Goal: Contribute content: Contribute content

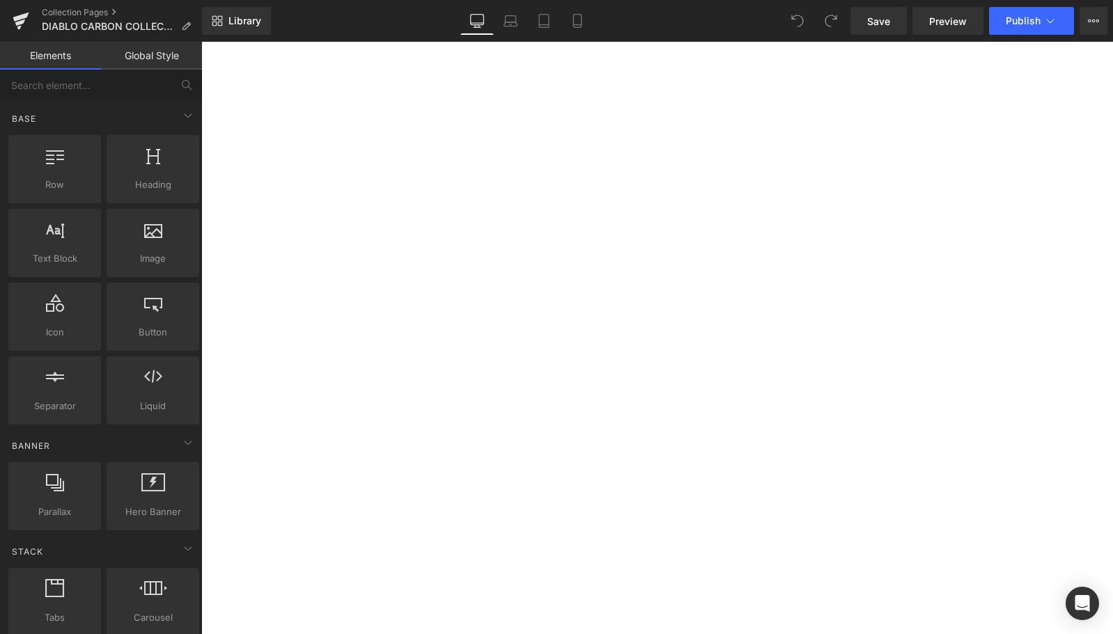
select select "7" All Terrain Whitewall"
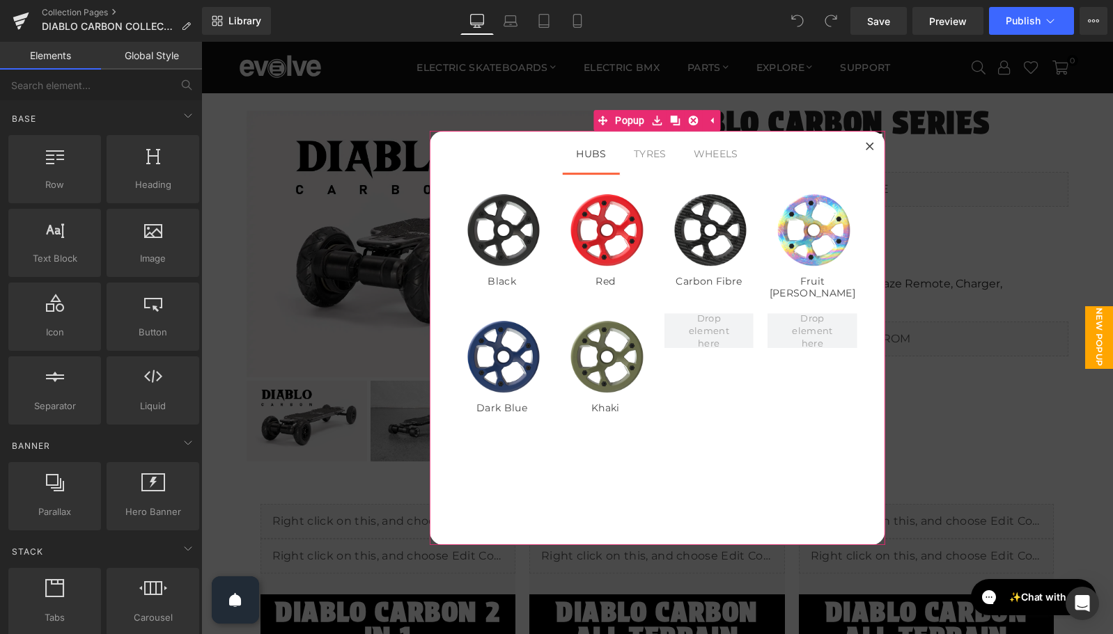
click at [870, 141] on div at bounding box center [869, 146] width 25 height 25
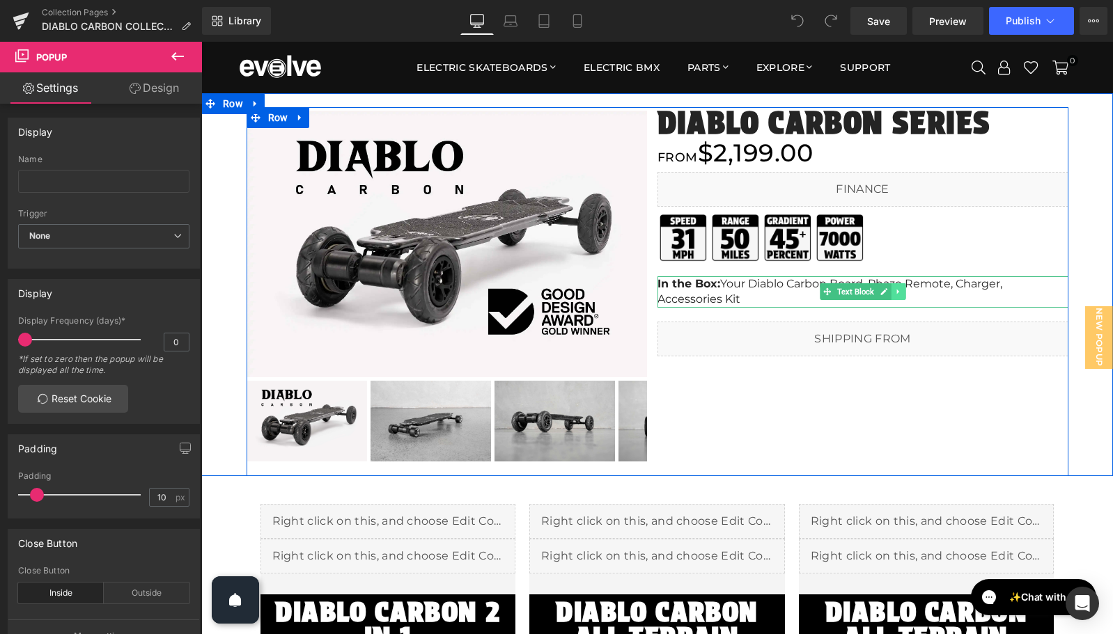
click at [899, 291] on icon at bounding box center [898, 292] width 8 height 8
click at [873, 291] on icon at bounding box center [877, 292] width 8 height 8
click at [876, 292] on icon at bounding box center [877, 292] width 8 height 8
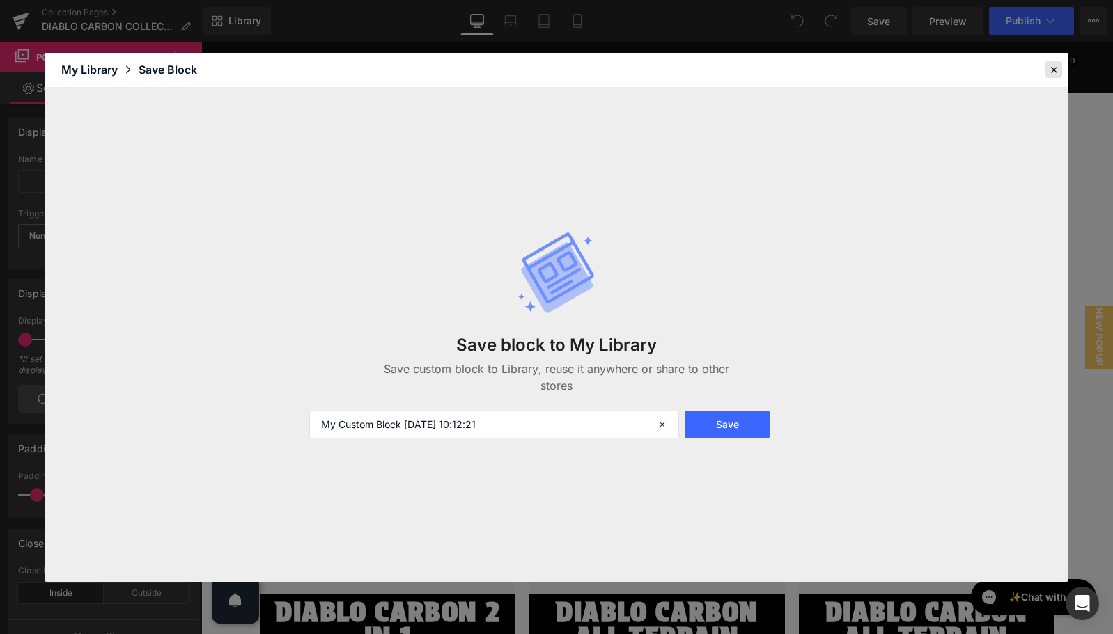
click at [1051, 63] on icon at bounding box center [1053, 69] width 13 height 13
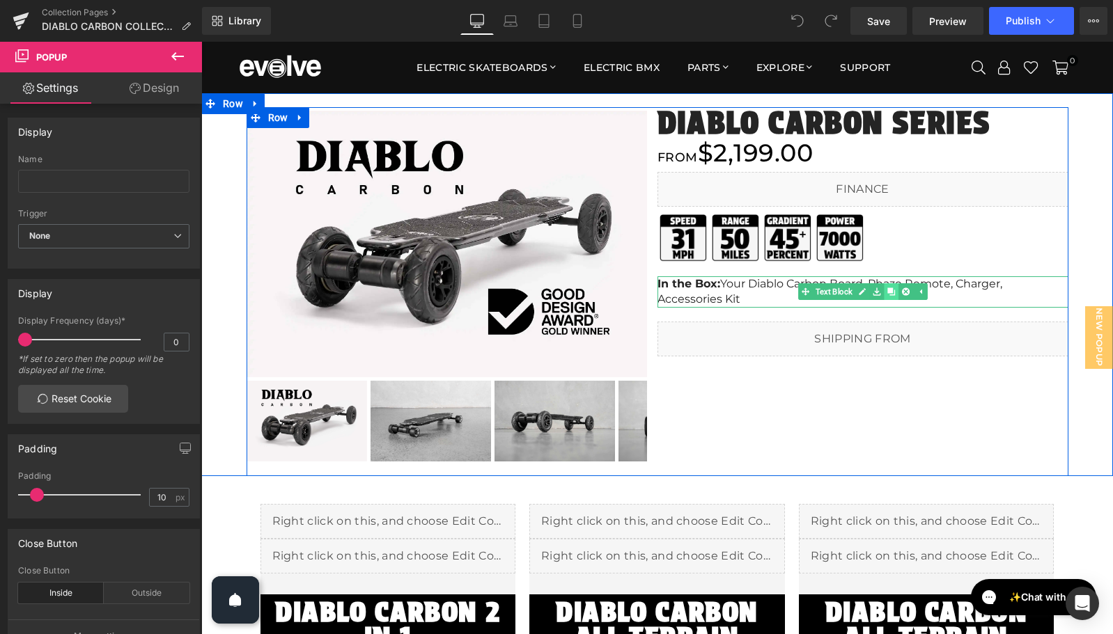
click at [890, 291] on icon at bounding box center [891, 292] width 8 height 8
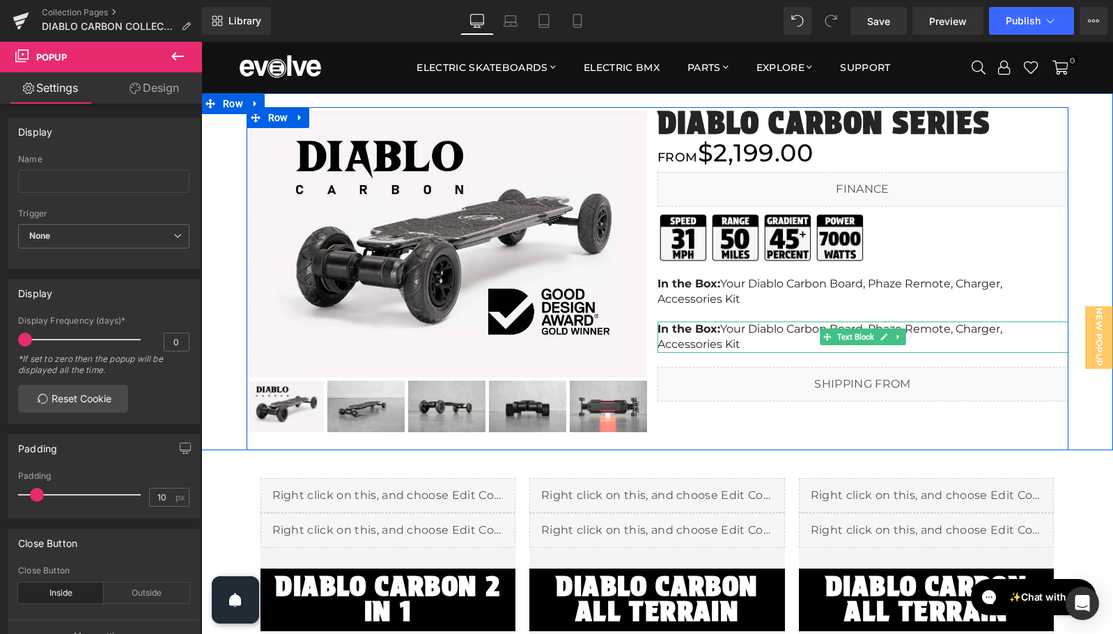
click at [760, 337] on p "In the Box: Your Diablo Carbon Board, Phaze Remote, Charger, Accessories Kit" at bounding box center [862, 337] width 411 height 31
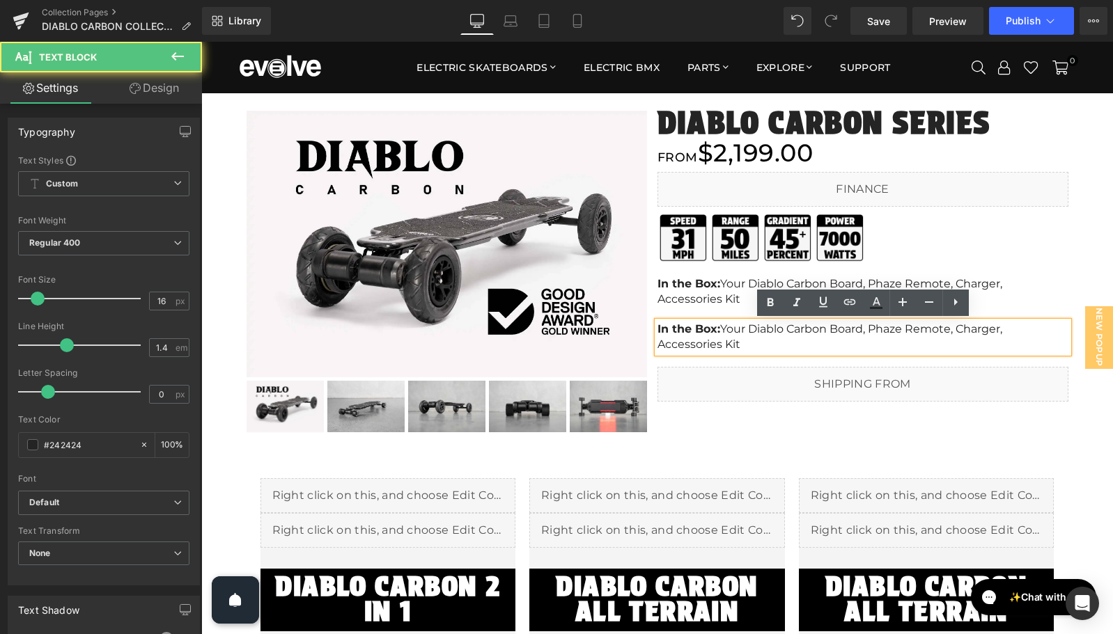
click at [760, 337] on p "In the Box: Your Diablo Carbon Board, Phaze Remote, Charger, Accessories Kit" at bounding box center [862, 337] width 411 height 31
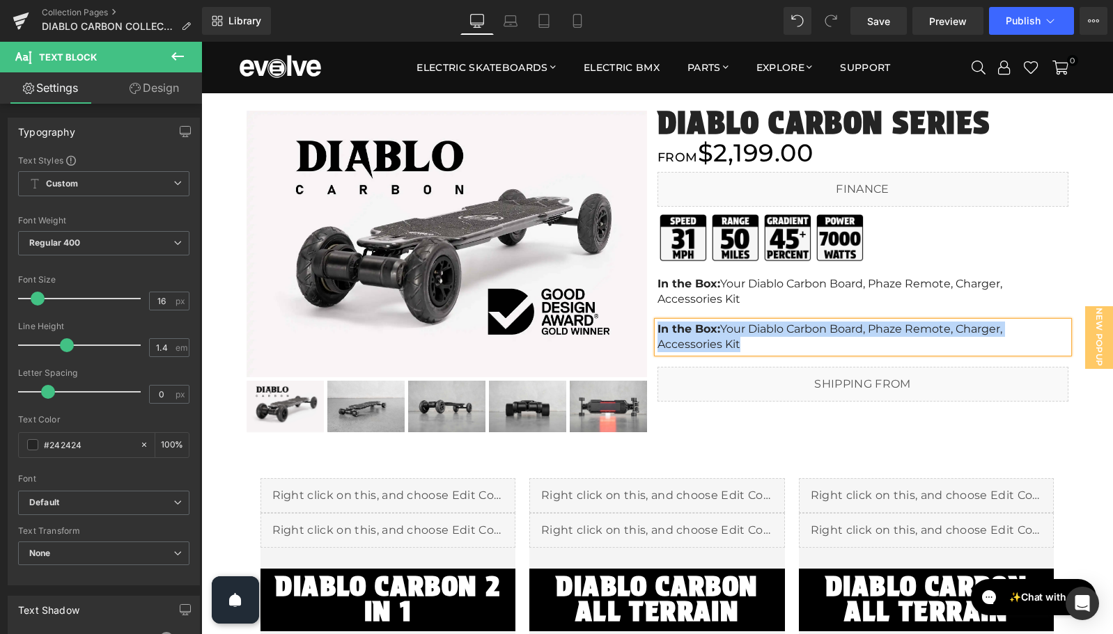
paste div
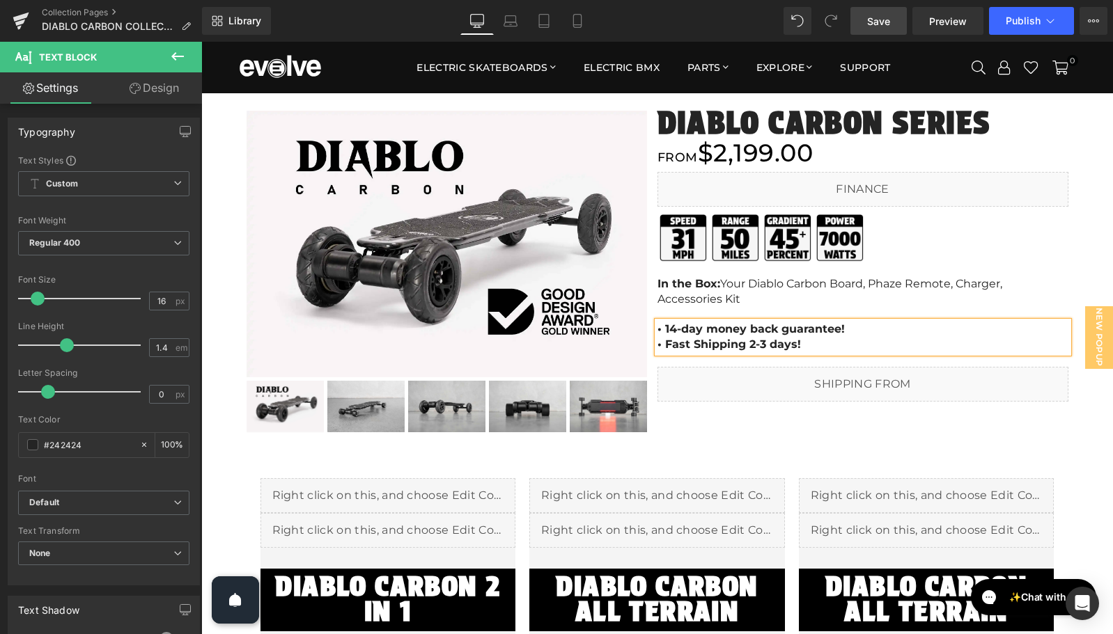
click at [879, 21] on span "Save" at bounding box center [878, 21] width 23 height 15
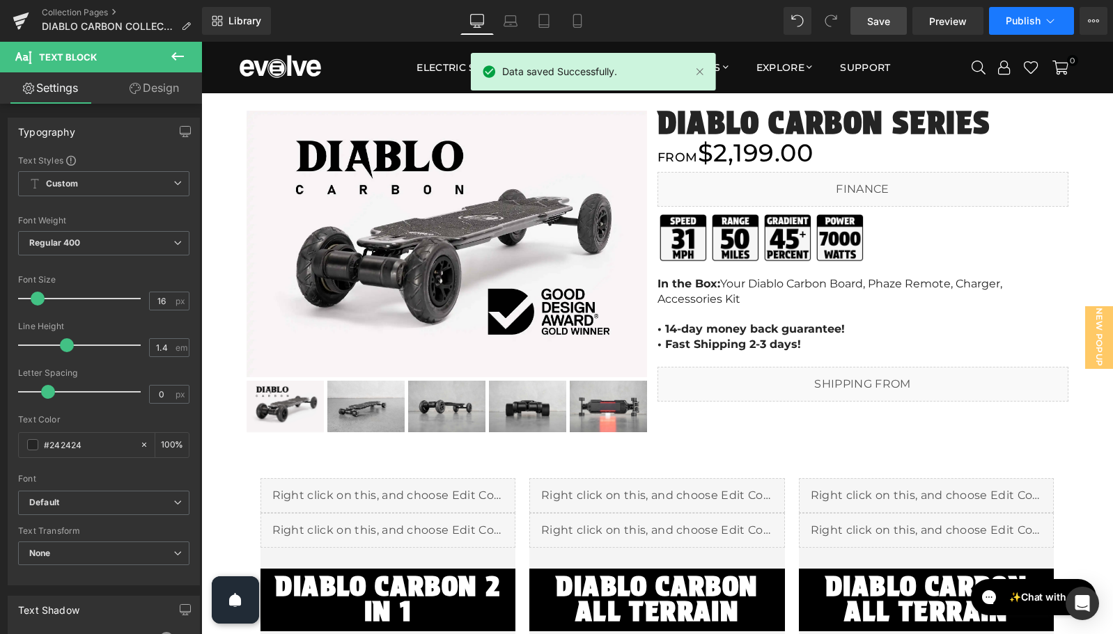
click at [1030, 20] on span "Publish" at bounding box center [1022, 20] width 35 height 11
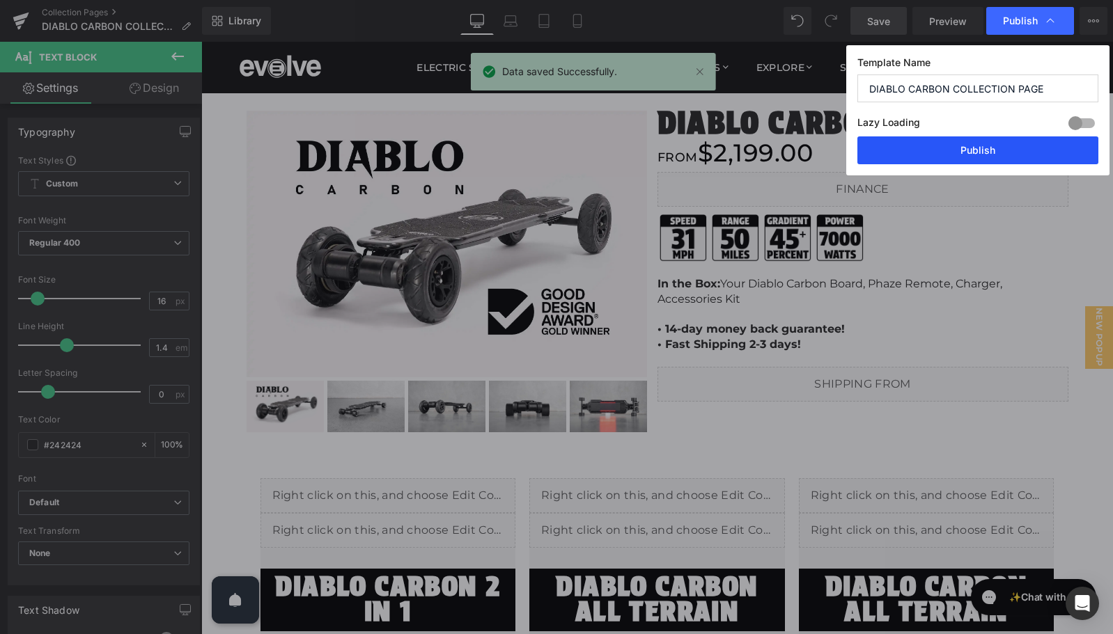
click at [994, 142] on button "Publish" at bounding box center [977, 150] width 241 height 28
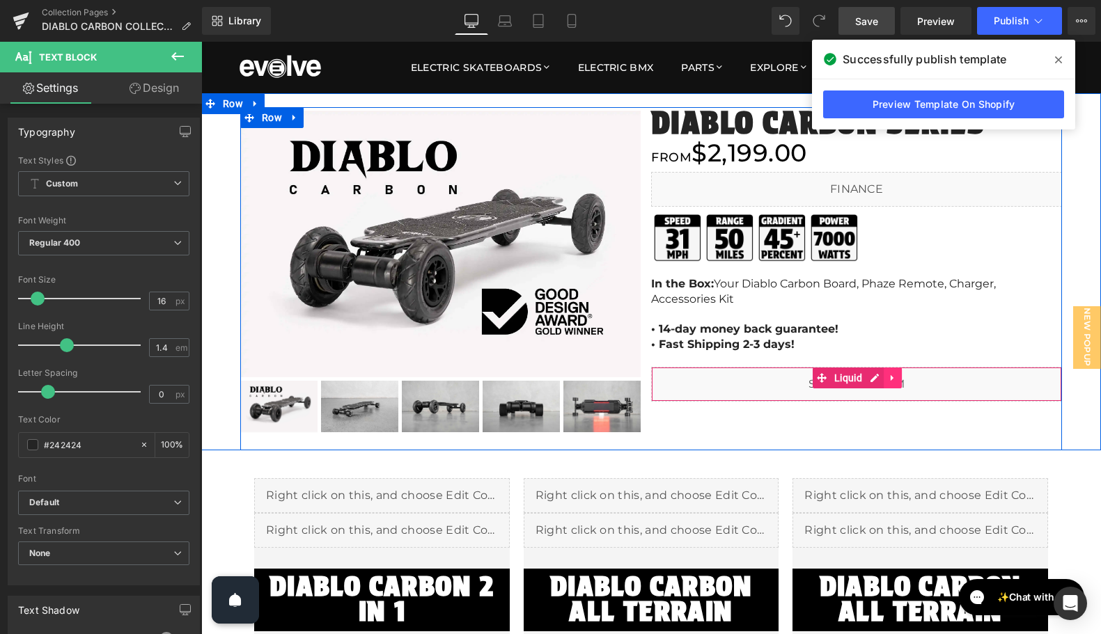
click at [889, 380] on icon at bounding box center [893, 378] width 10 height 10
click at [898, 378] on icon at bounding box center [902, 378] width 10 height 10
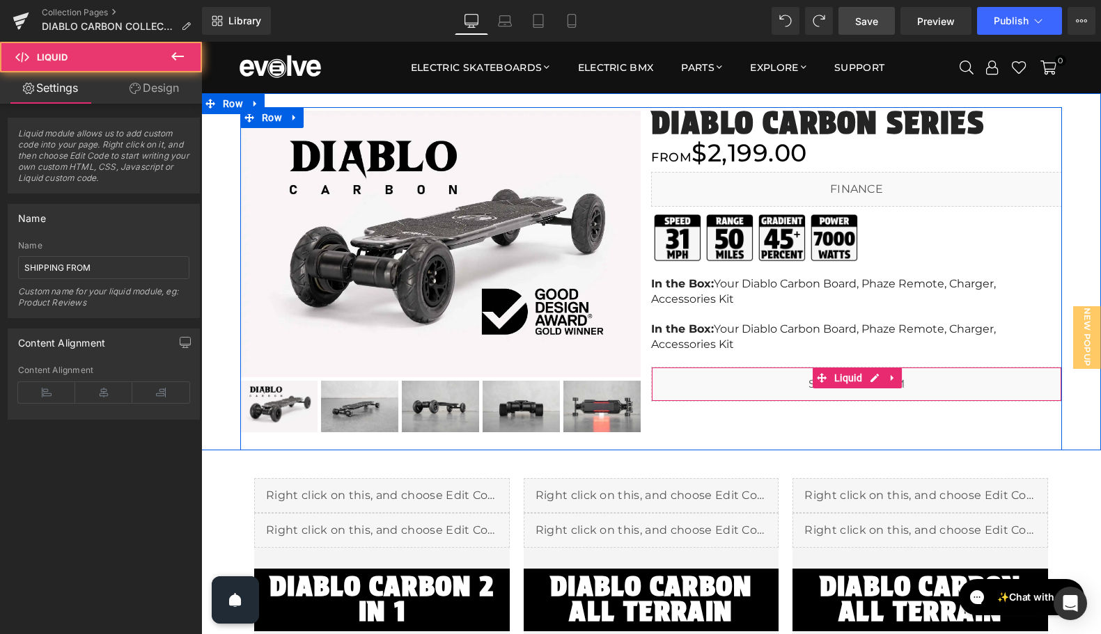
click at [846, 391] on div "Liquid" at bounding box center [856, 384] width 411 height 35
click at [868, 374] on link at bounding box center [871, 378] width 15 height 17
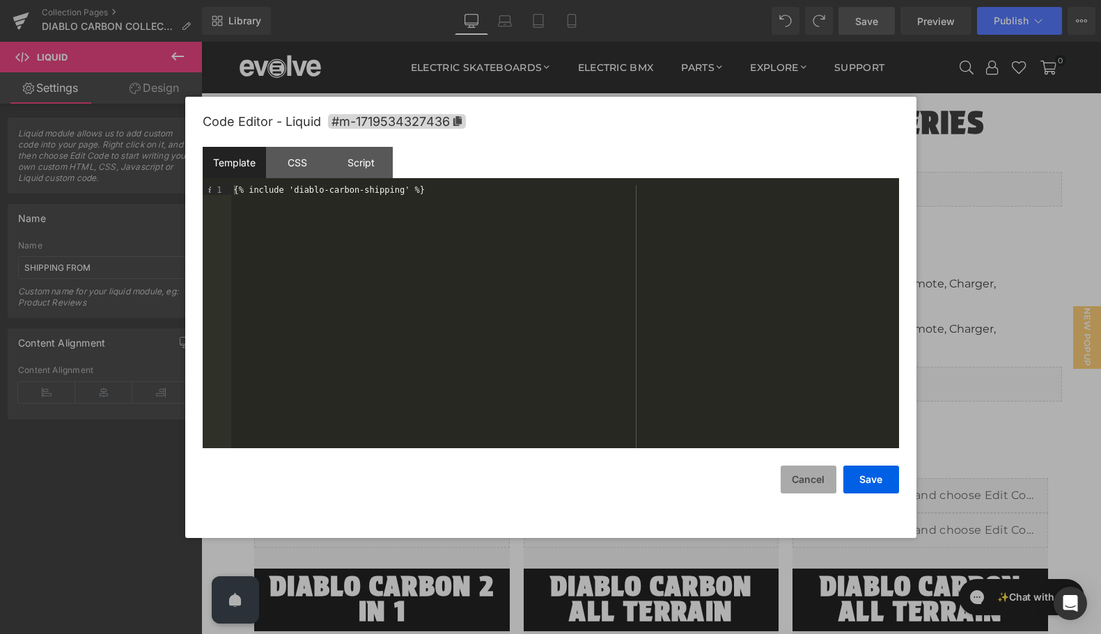
click at [817, 485] on button "Cancel" at bounding box center [809, 480] width 56 height 28
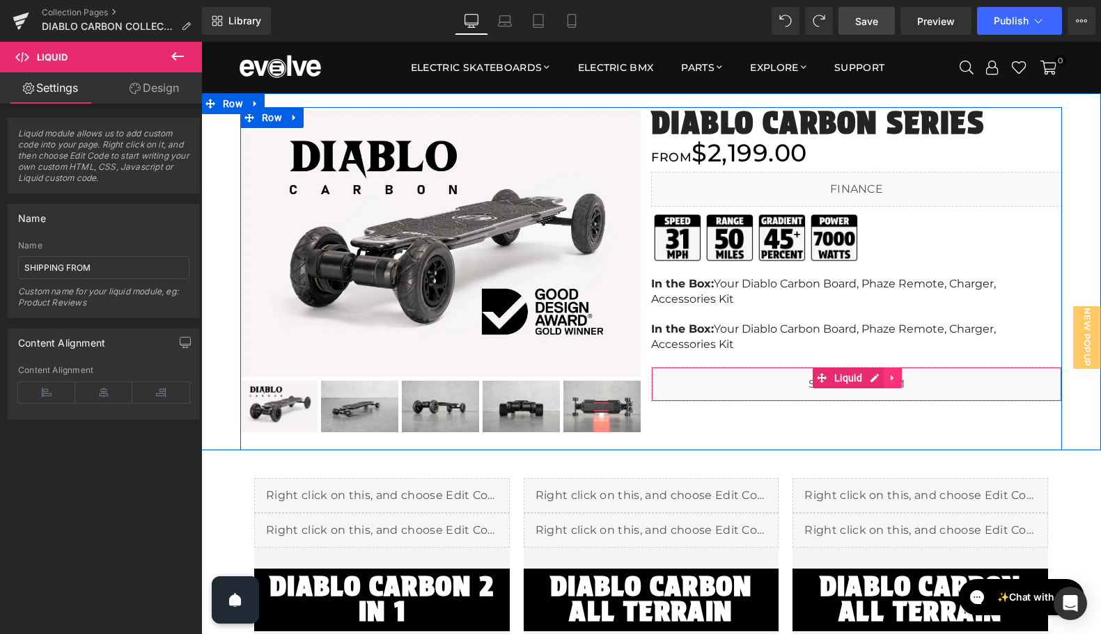
click at [891, 380] on icon at bounding box center [892, 378] width 3 height 6
click at [898, 379] on icon at bounding box center [902, 378] width 10 height 10
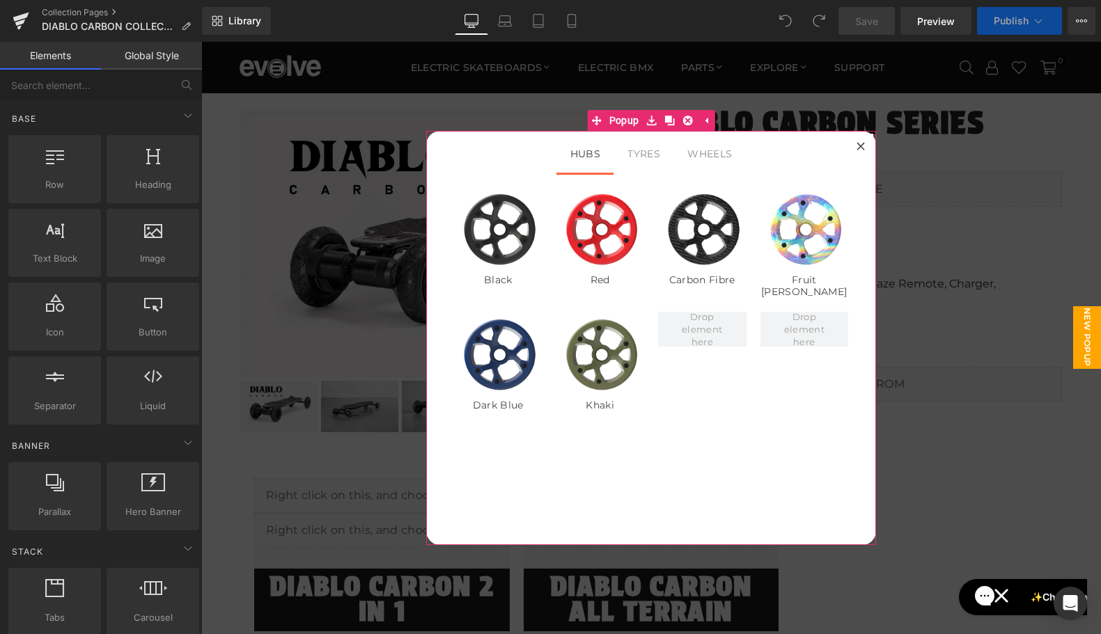
select select "7" All Terrain Whitewall"
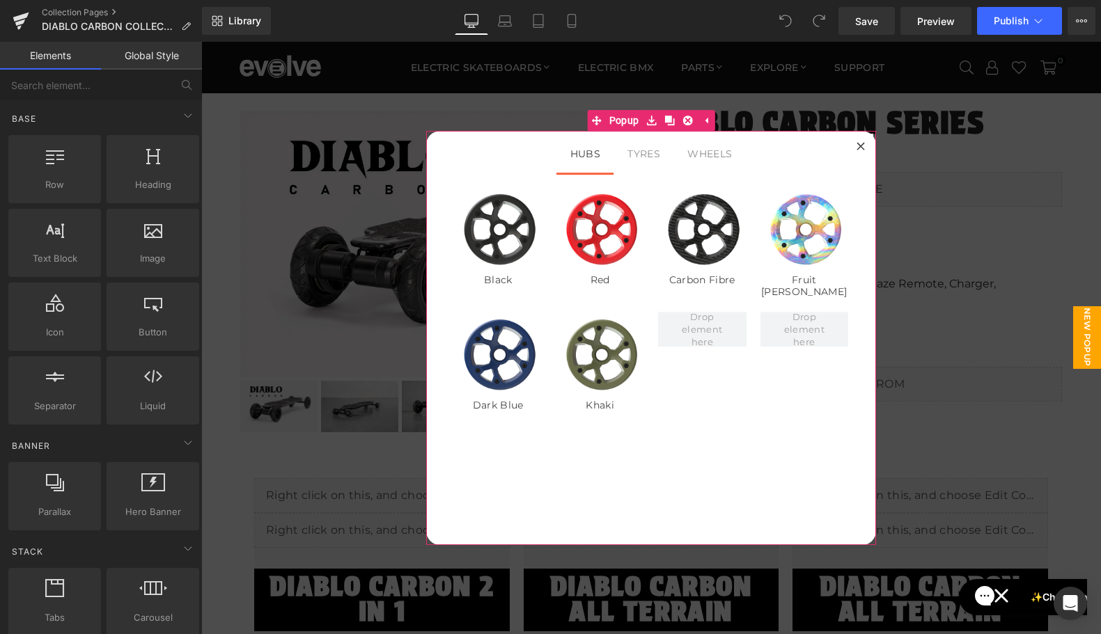
click at [859, 143] on icon at bounding box center [860, 146] width 8 height 8
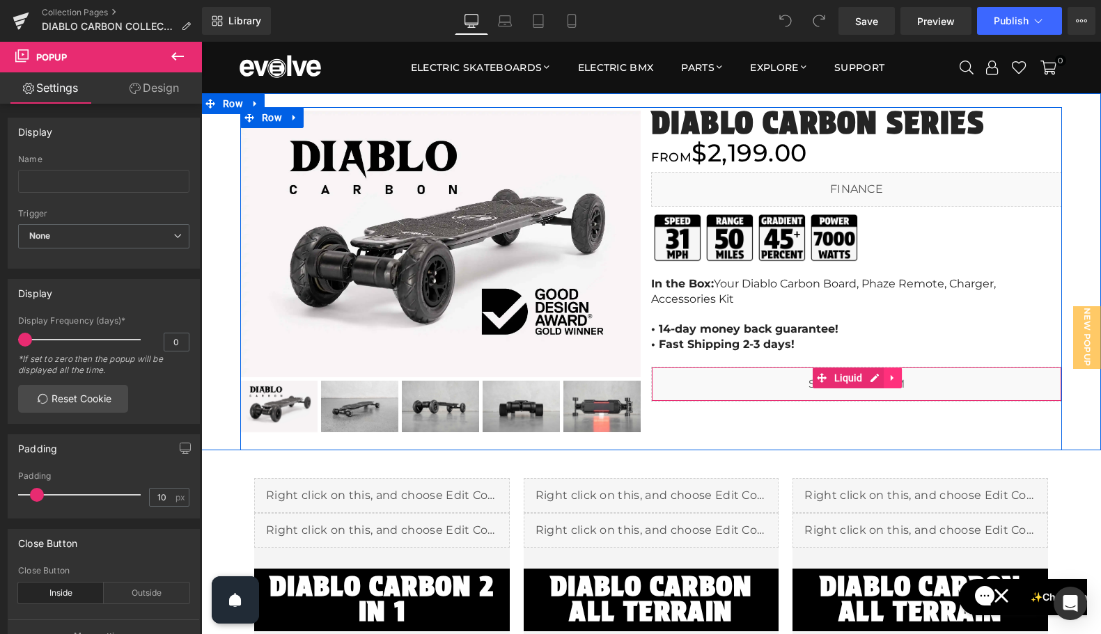
click at [886, 377] on link at bounding box center [893, 378] width 18 height 21
click at [900, 377] on icon at bounding box center [902, 378] width 10 height 10
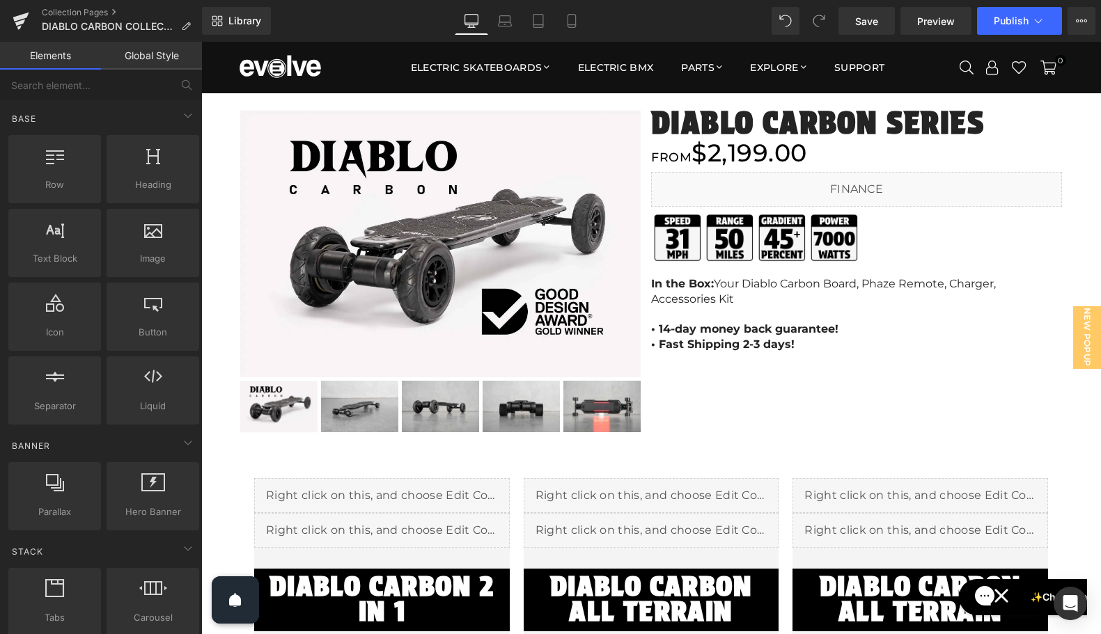
click at [831, 26] on span at bounding box center [819, 21] width 28 height 28
click at [843, 24] on link "Save" at bounding box center [866, 21] width 56 height 28
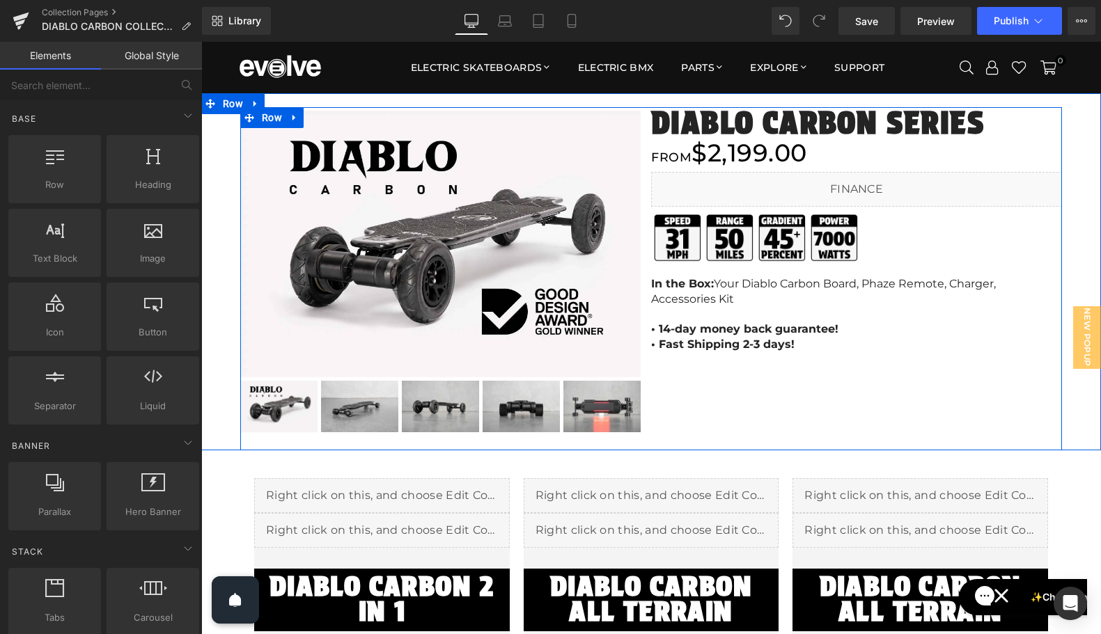
click at [706, 334] on b "• 14-day money back guarantee!" at bounding box center [744, 328] width 187 height 13
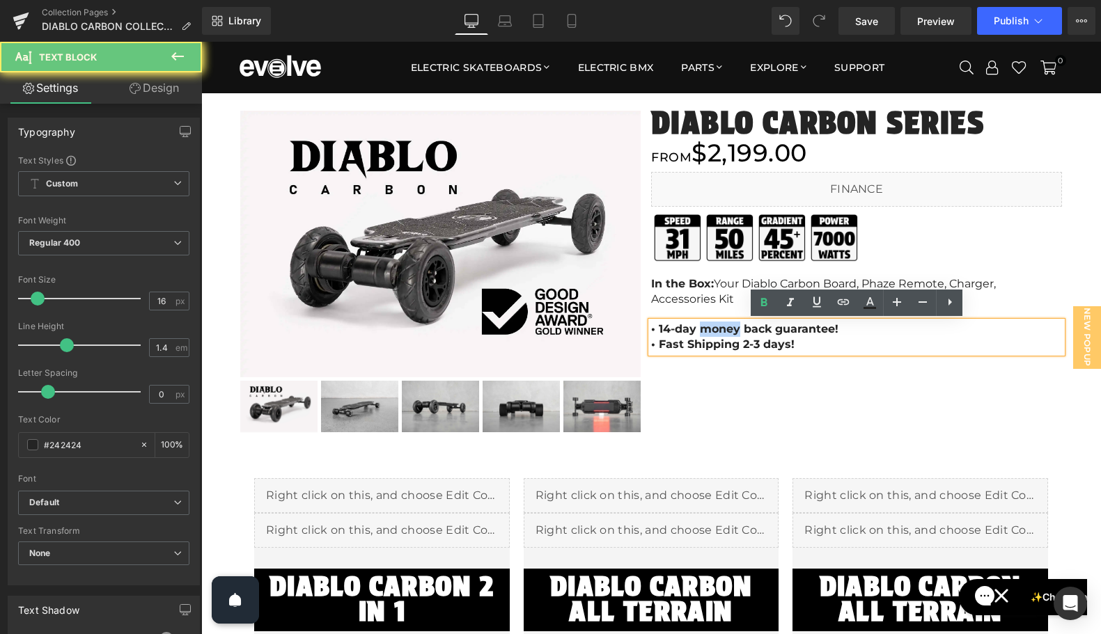
click at [706, 334] on b "• 14-day money back guarantee!" at bounding box center [744, 328] width 187 height 13
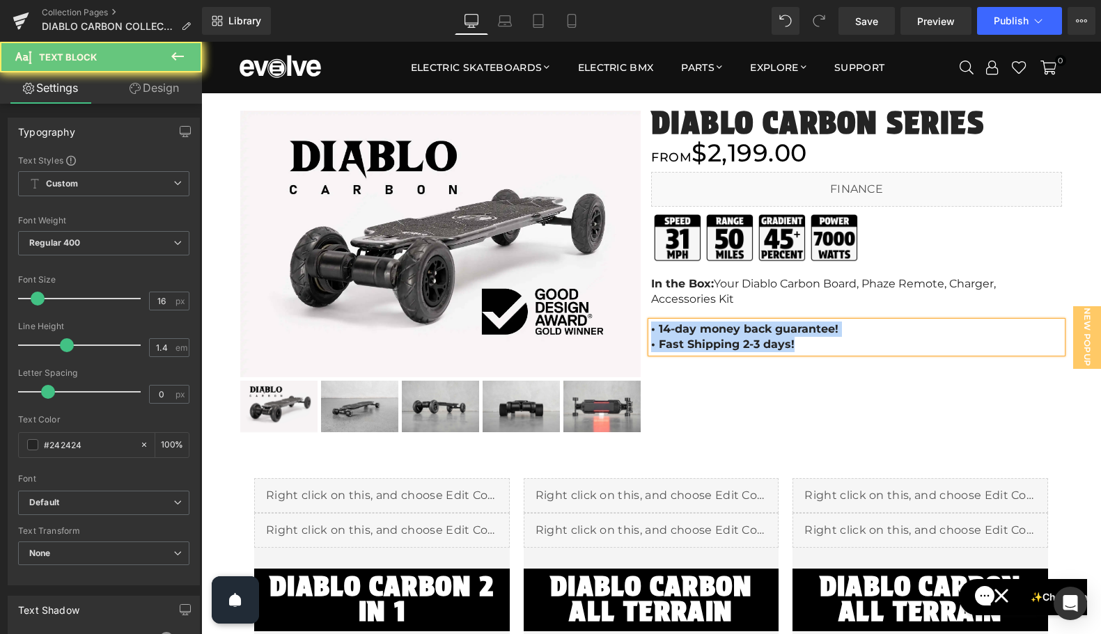
paste div
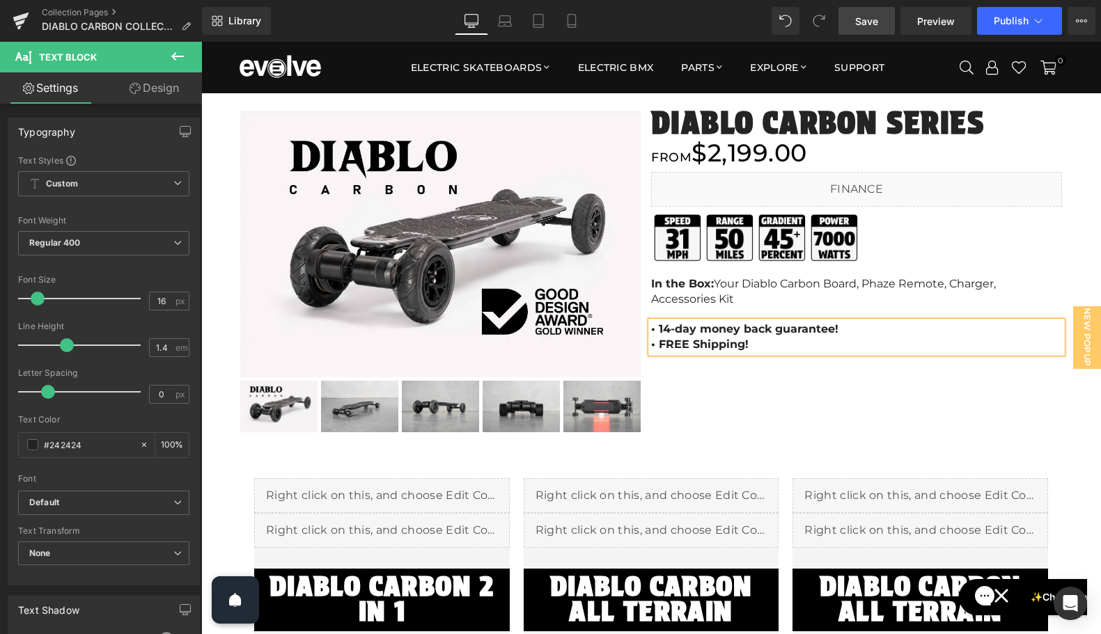
click at [875, 25] on span "Save" at bounding box center [866, 21] width 23 height 15
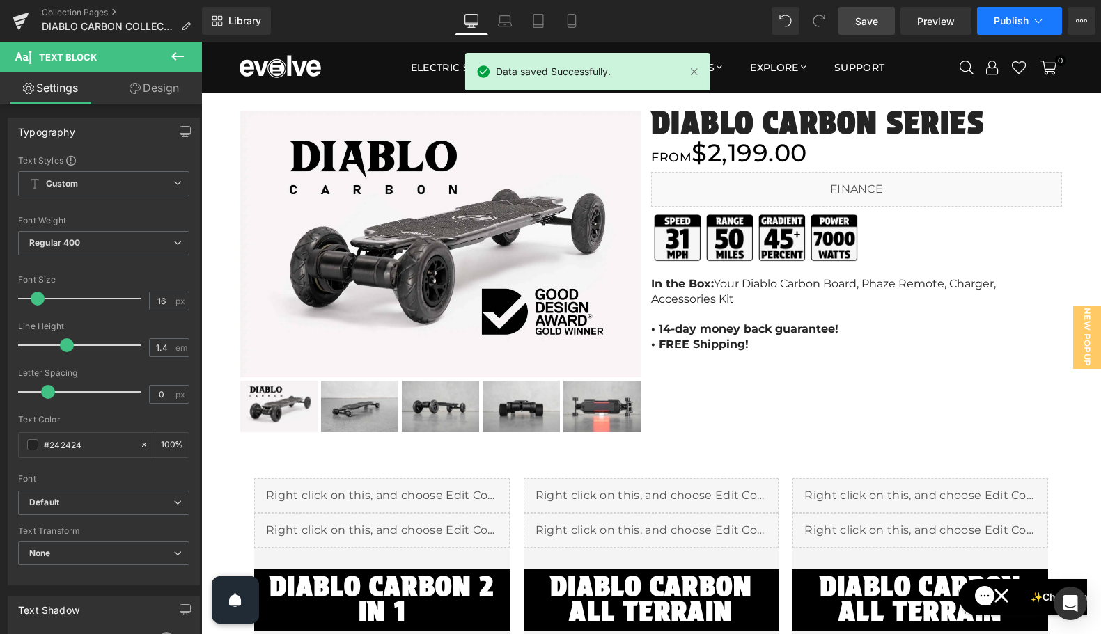
click at [1008, 22] on span "Publish" at bounding box center [1011, 20] width 35 height 11
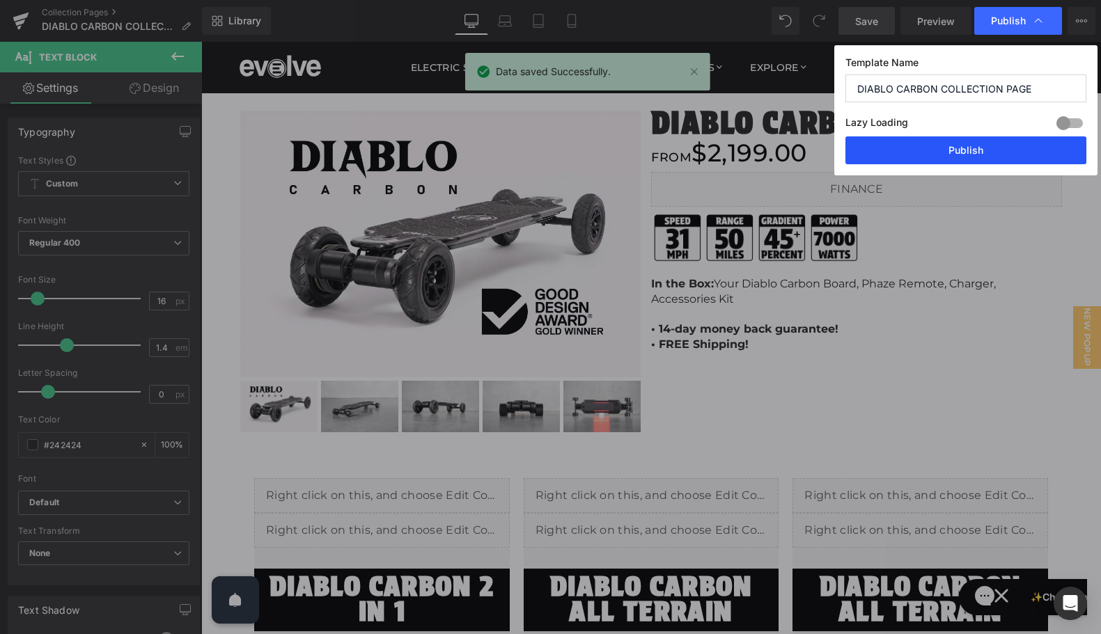
click at [973, 157] on button "Publish" at bounding box center [965, 150] width 241 height 28
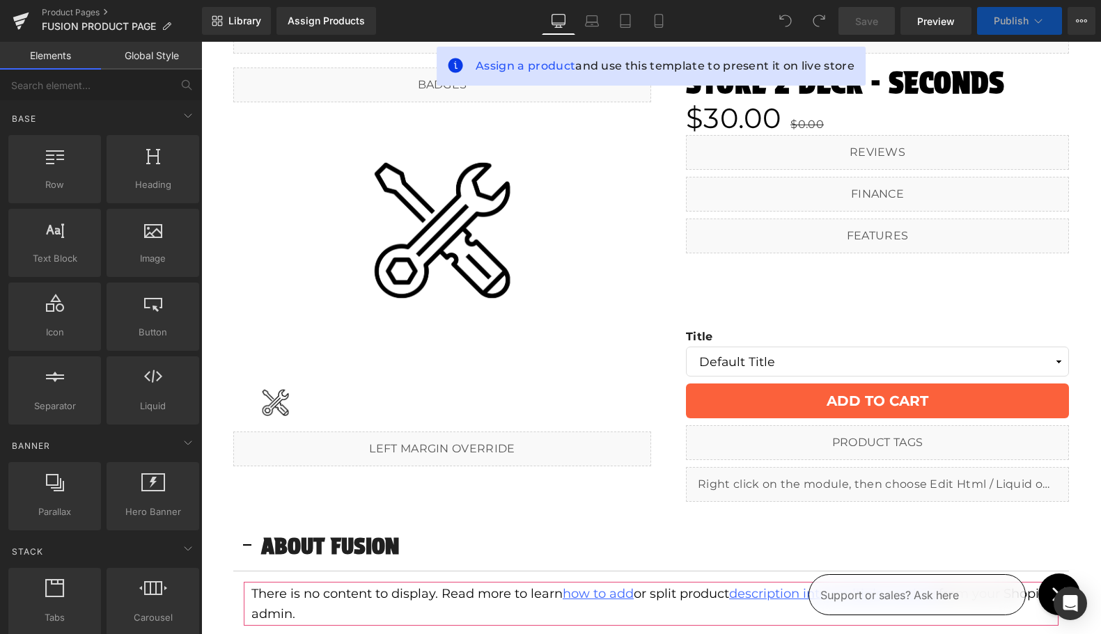
scroll to position [84, 0]
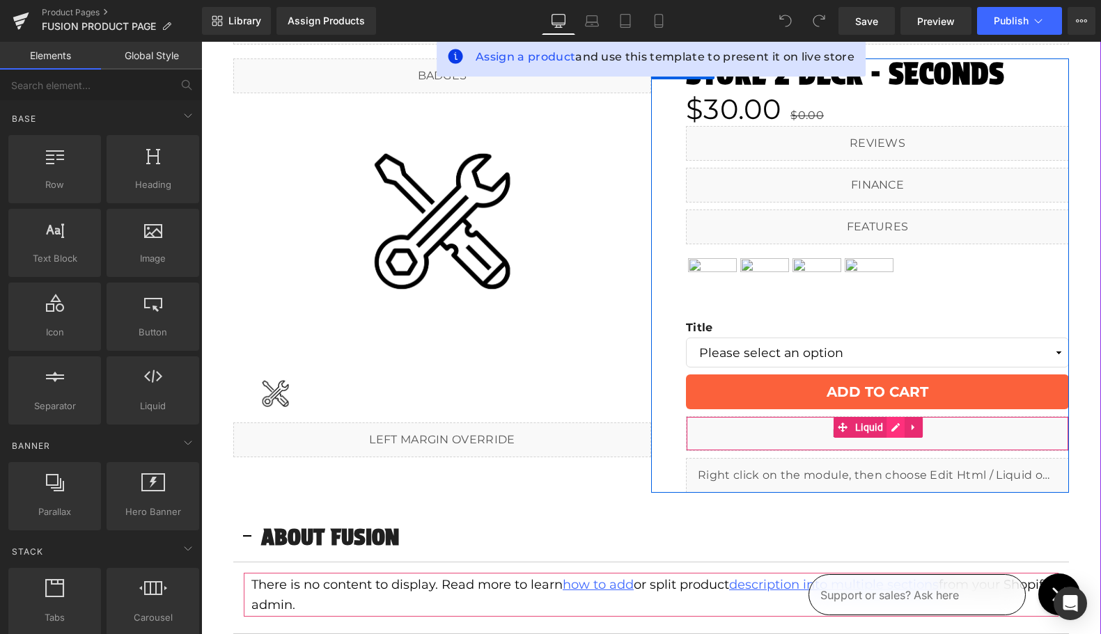
click at [891, 428] on icon at bounding box center [896, 428] width 10 height 10
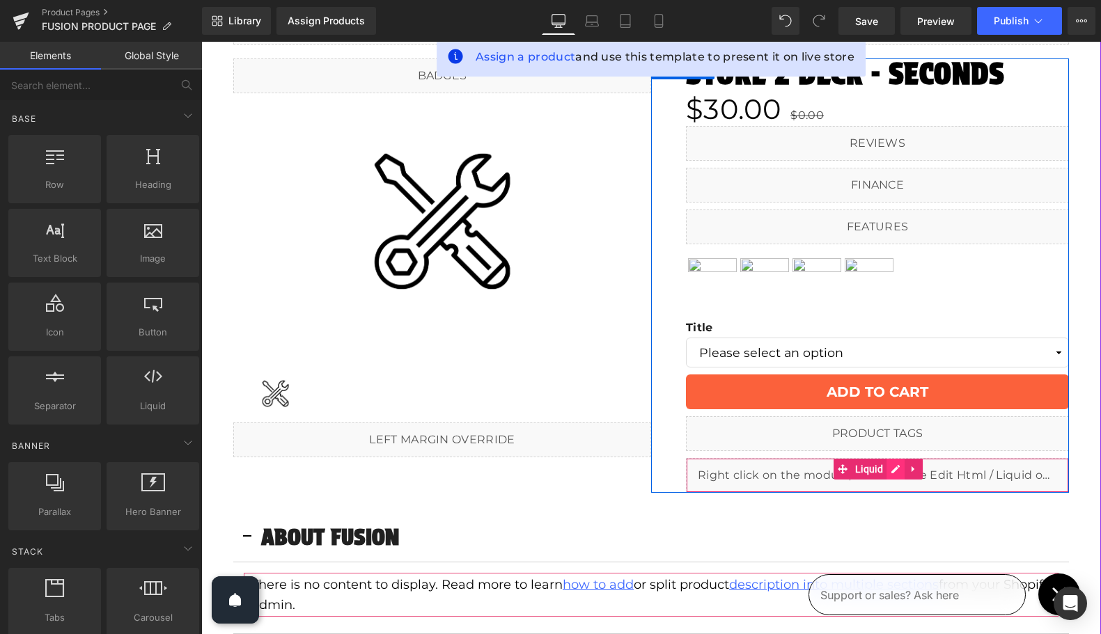
click at [898, 470] on link at bounding box center [895, 469] width 18 height 21
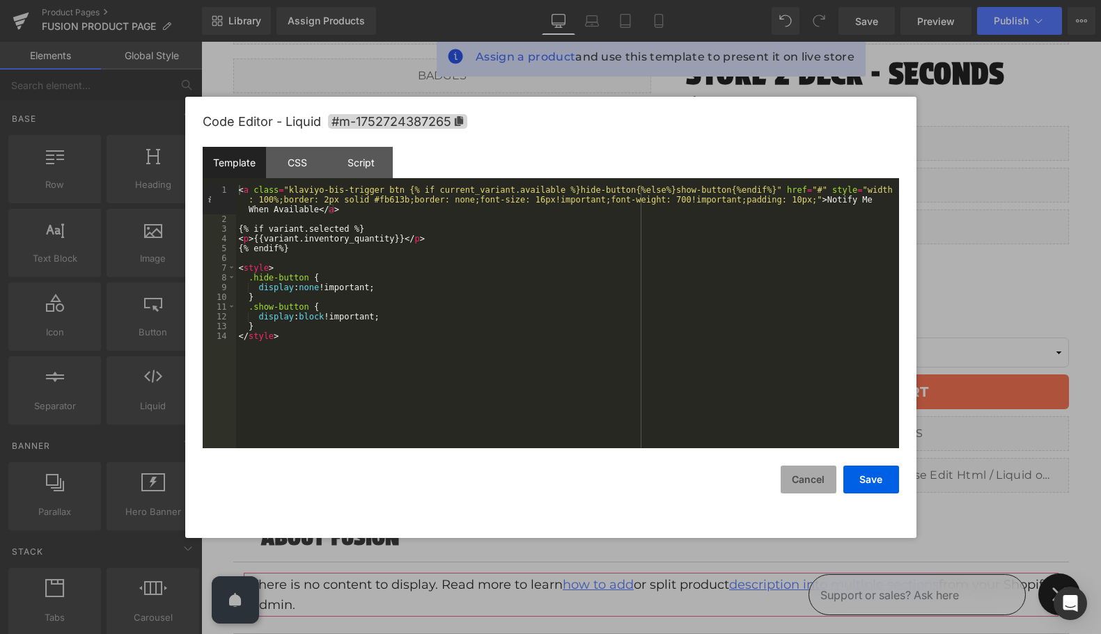
click at [811, 487] on button "Cancel" at bounding box center [809, 480] width 56 height 28
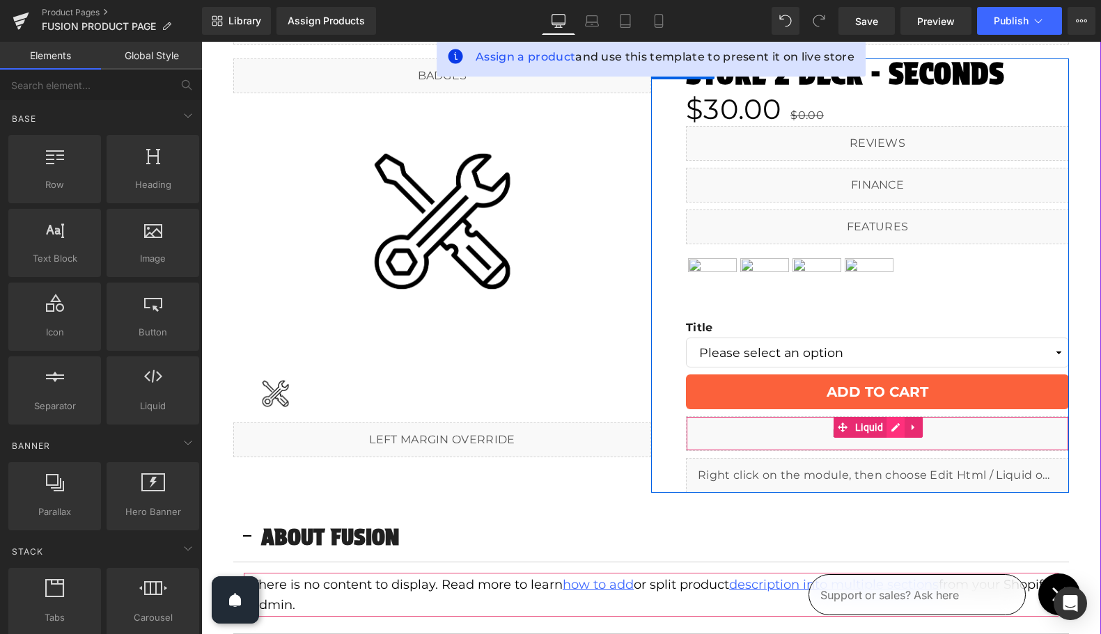
click at [893, 431] on icon at bounding box center [896, 428] width 10 height 10
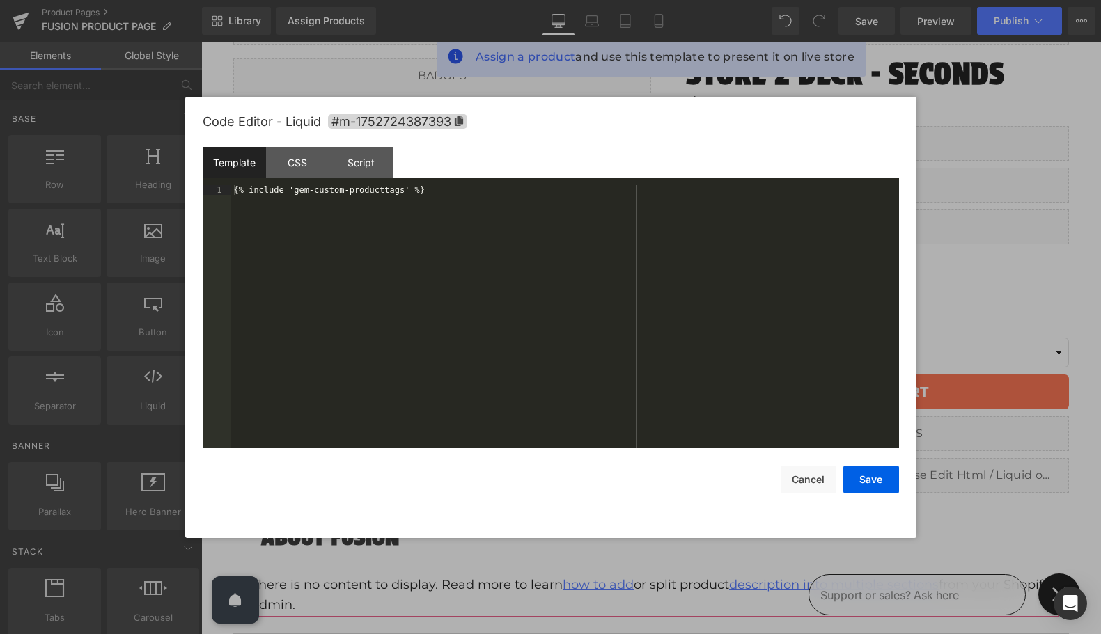
click at [506, 280] on div "{% include 'gem-custom-producttags' %}" at bounding box center [565, 326] width 668 height 283
click at [799, 483] on button "Cancel" at bounding box center [809, 480] width 56 height 28
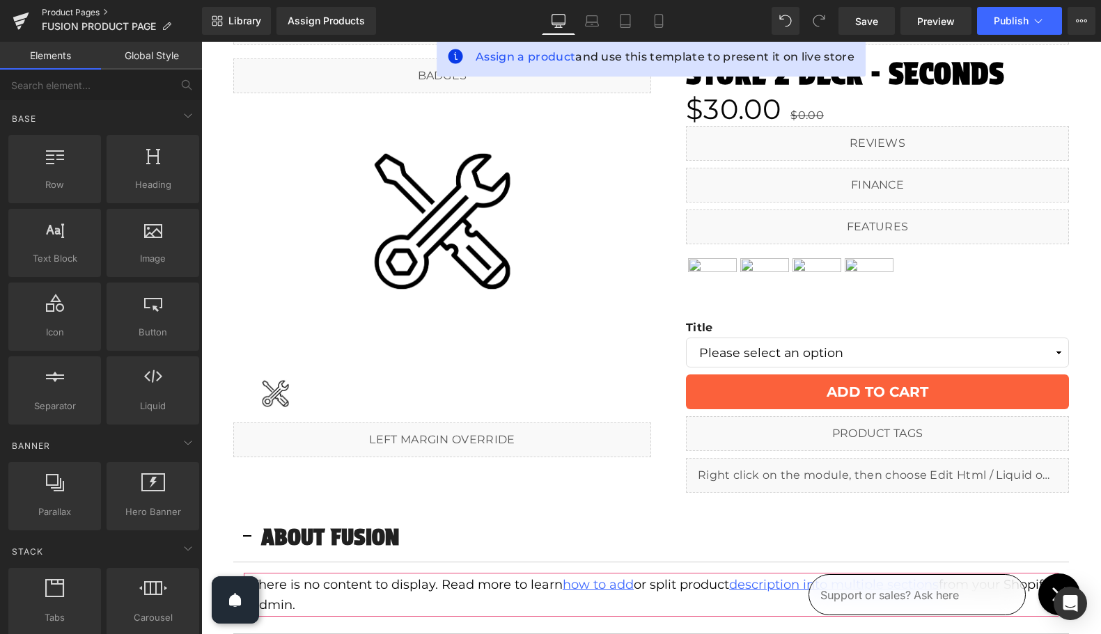
click at [64, 14] on link "Product Pages" at bounding box center [122, 12] width 160 height 11
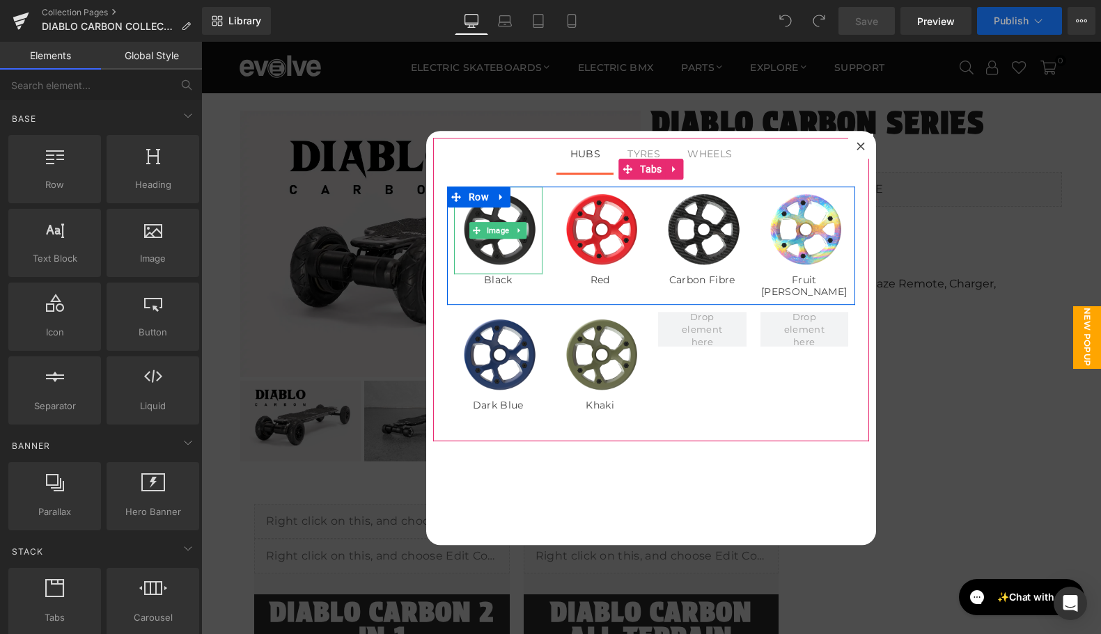
scroll to position [6, 0]
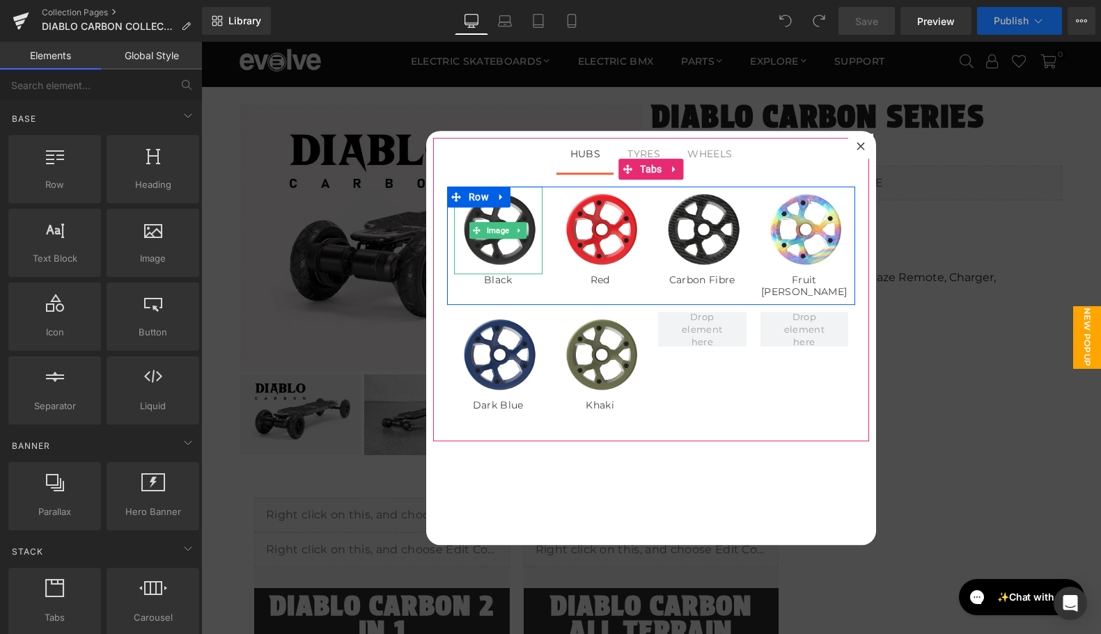
select select "7" All Terrain Whitewall"
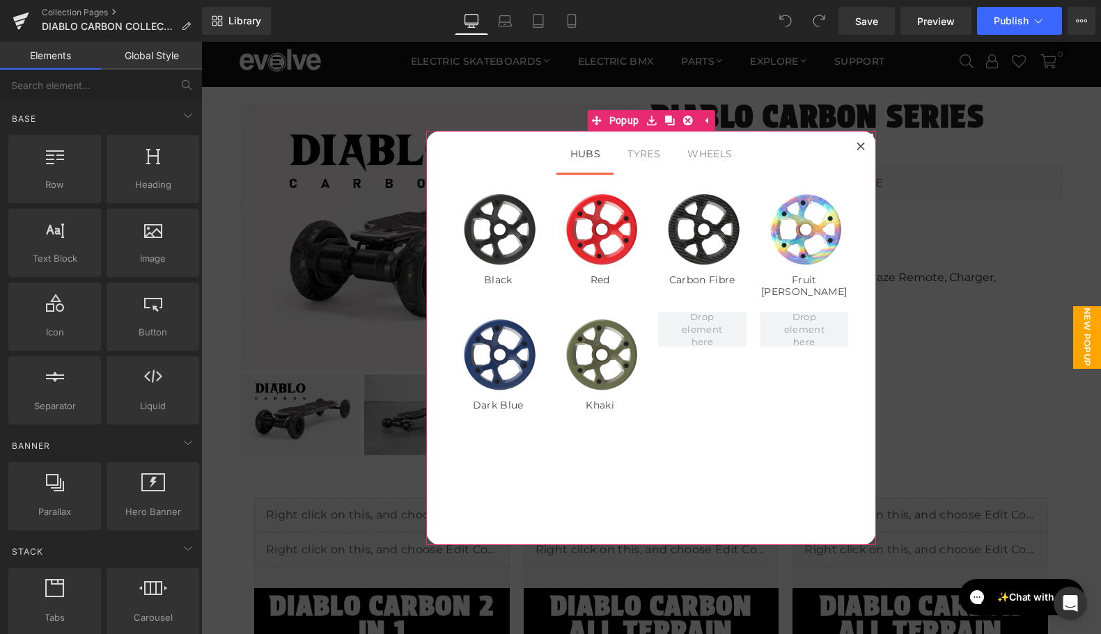
click at [860, 144] on icon at bounding box center [860, 146] width 8 height 8
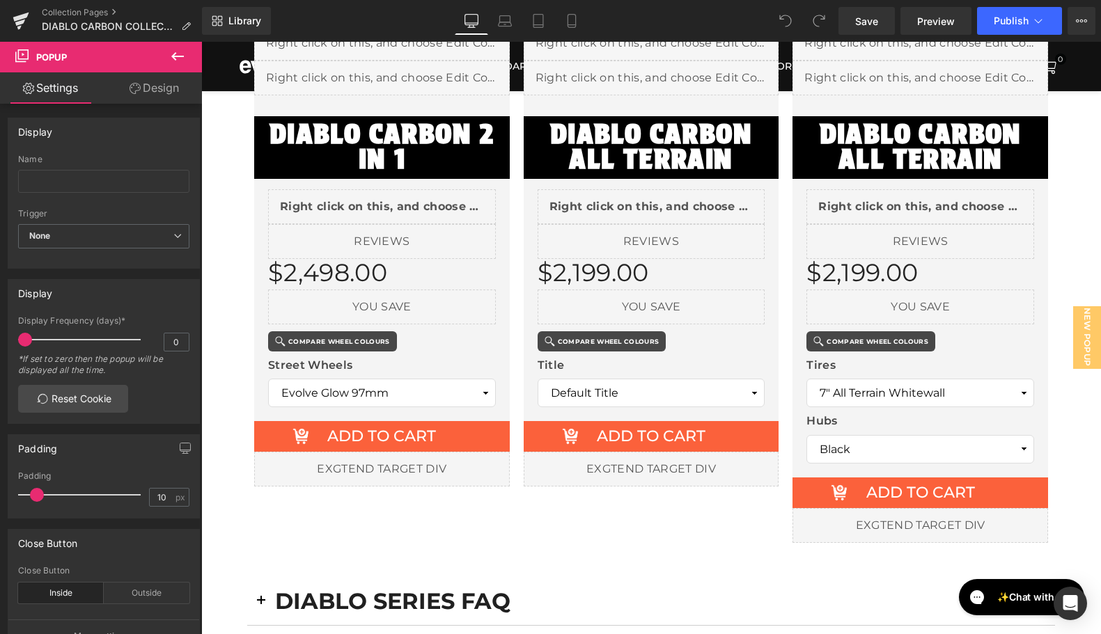
scroll to position [490, 0]
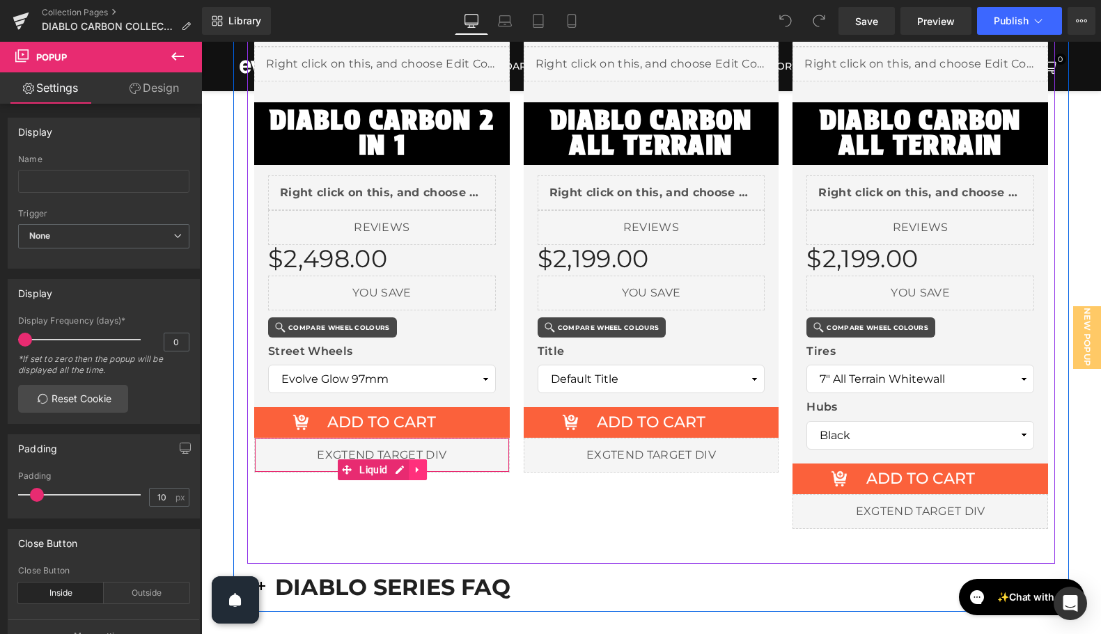
click at [416, 470] on icon at bounding box center [417, 470] width 3 height 6
click at [407, 471] on icon at bounding box center [409, 470] width 10 height 10
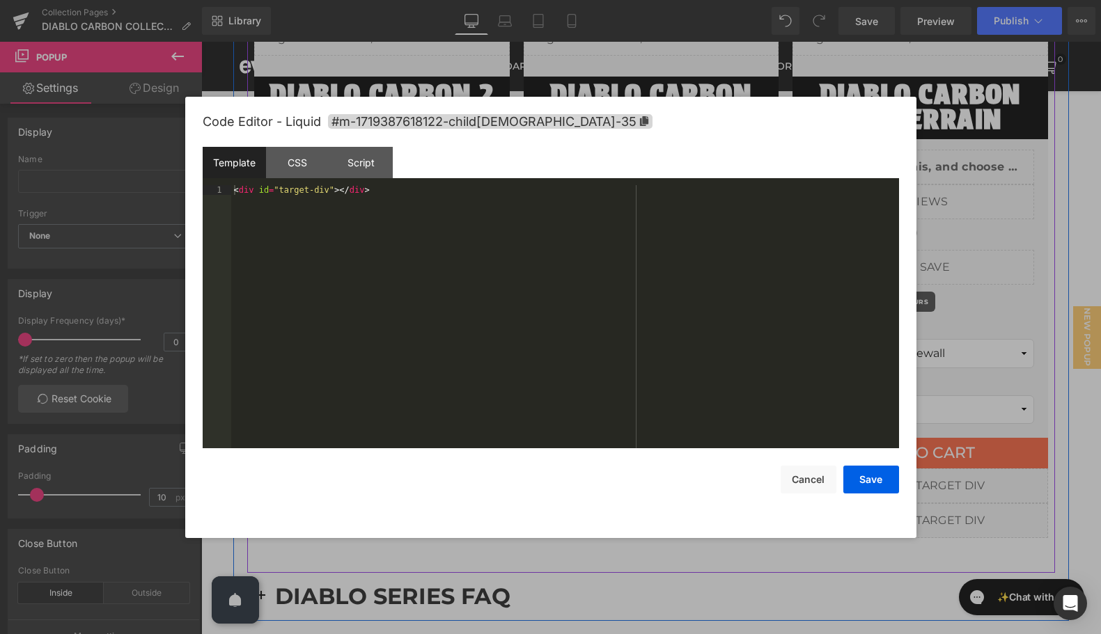
click at [370, 441] on icon at bounding box center [374, 445] width 8 height 8
click at [327, 267] on div "< div id = "target-div" > </ div >" at bounding box center [565, 326] width 668 height 283
click at [303, 173] on div "CSS" at bounding box center [297, 162] width 63 height 31
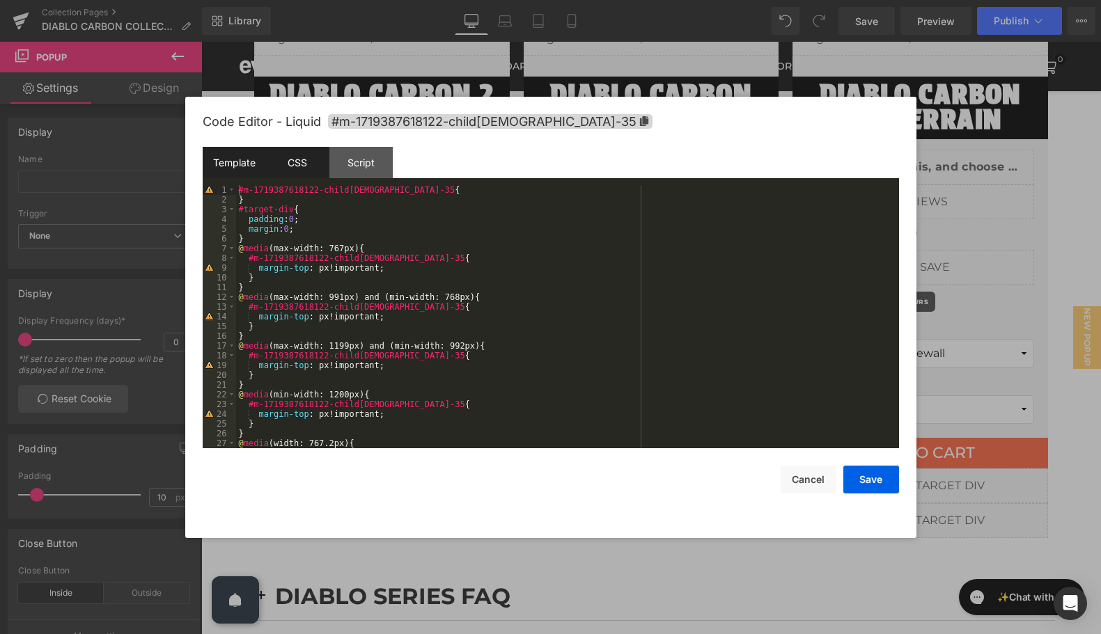
click at [249, 168] on div "Template" at bounding box center [234, 162] width 63 height 31
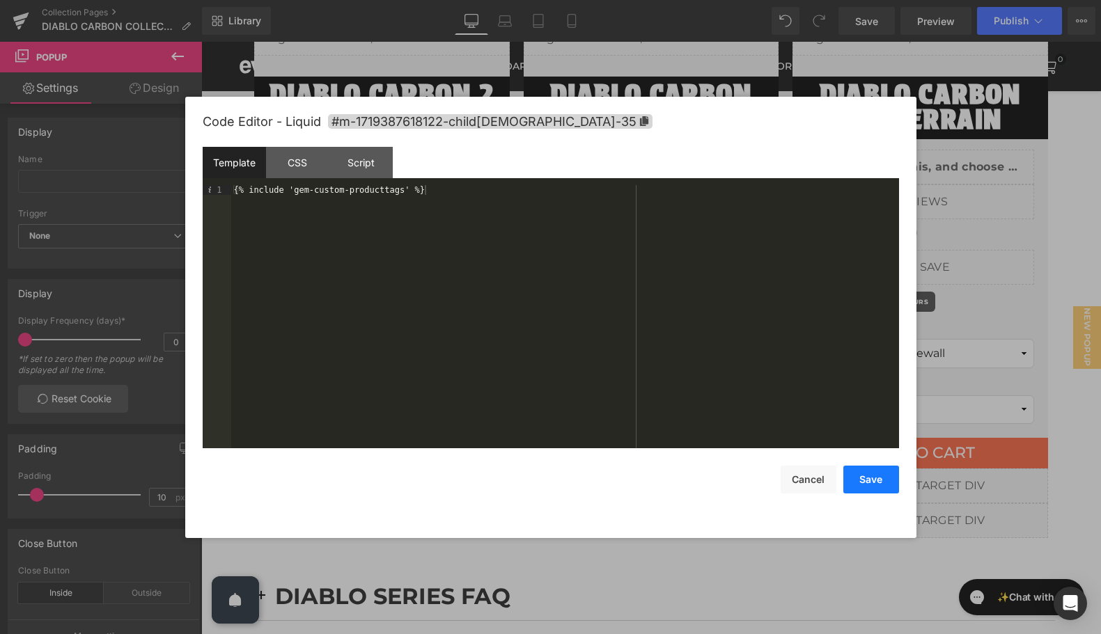
click at [863, 479] on button "Save" at bounding box center [871, 480] width 56 height 28
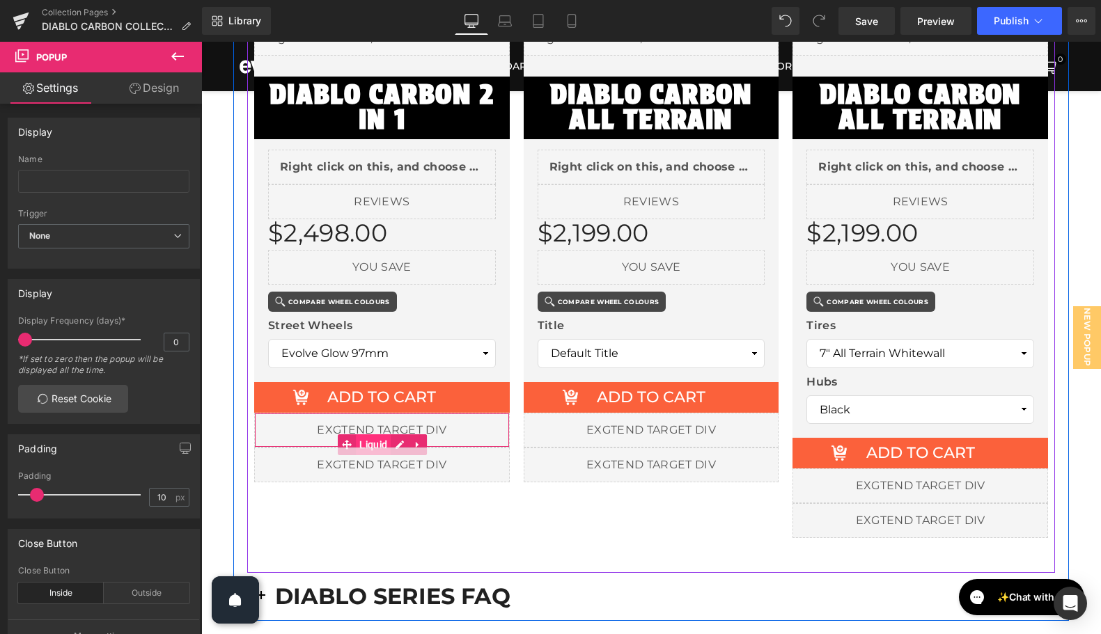
click at [376, 438] on span "Liquid" at bounding box center [373, 445] width 35 height 21
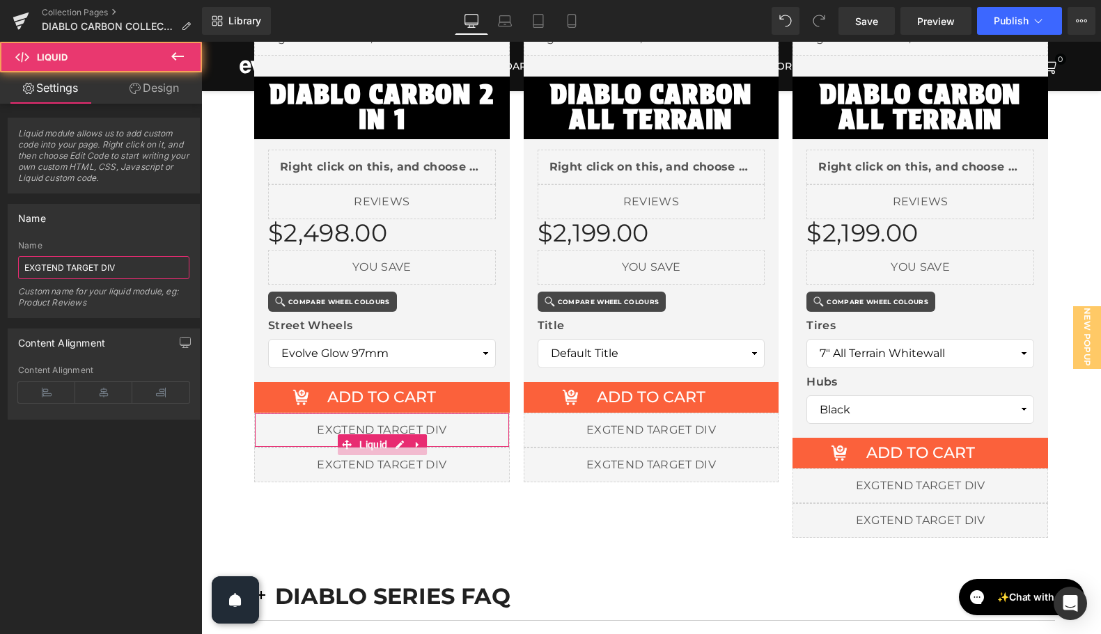
click at [47, 266] on input "EXGTEND TARGET DIV" at bounding box center [103, 267] width 171 height 23
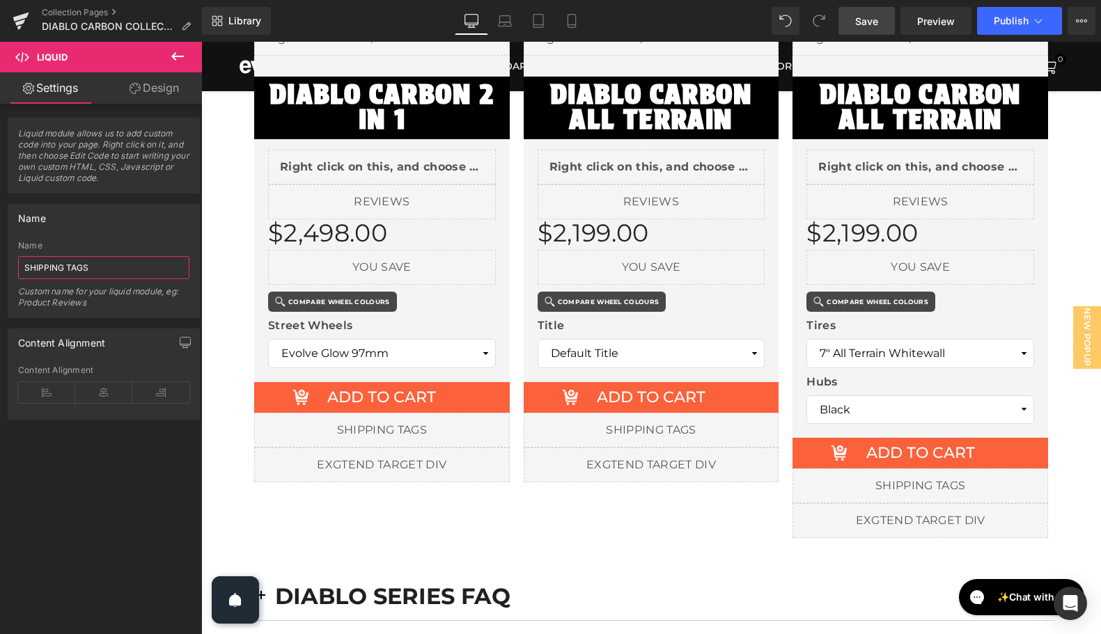
type input "SHIPPING TAGS"
click at [862, 14] on span "Save" at bounding box center [866, 21] width 23 height 15
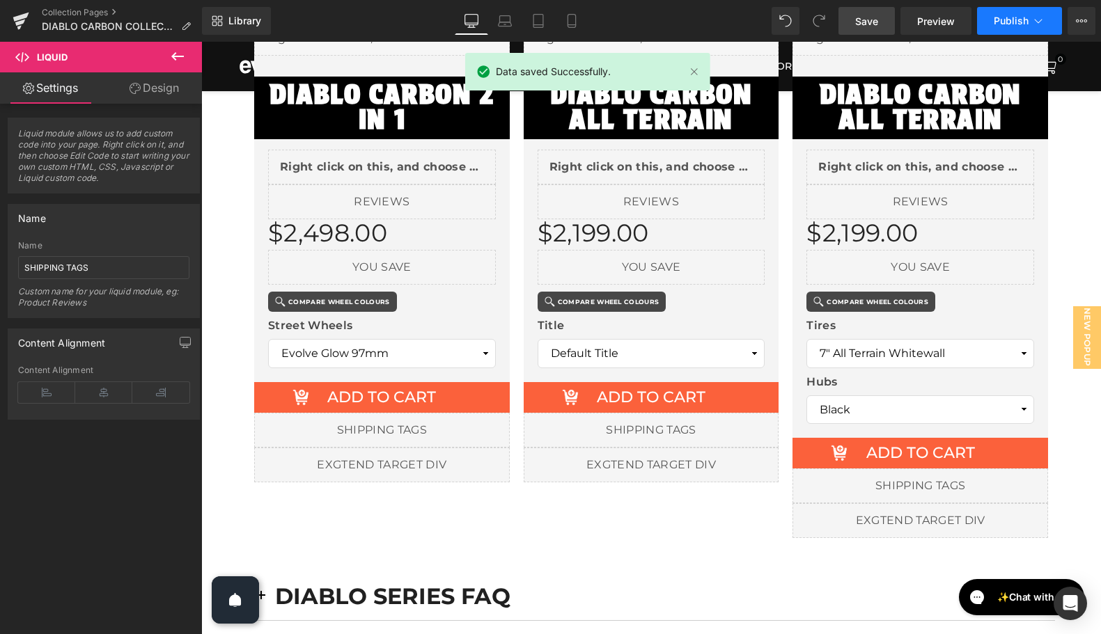
click at [1011, 20] on span "Publish" at bounding box center [1011, 20] width 35 height 11
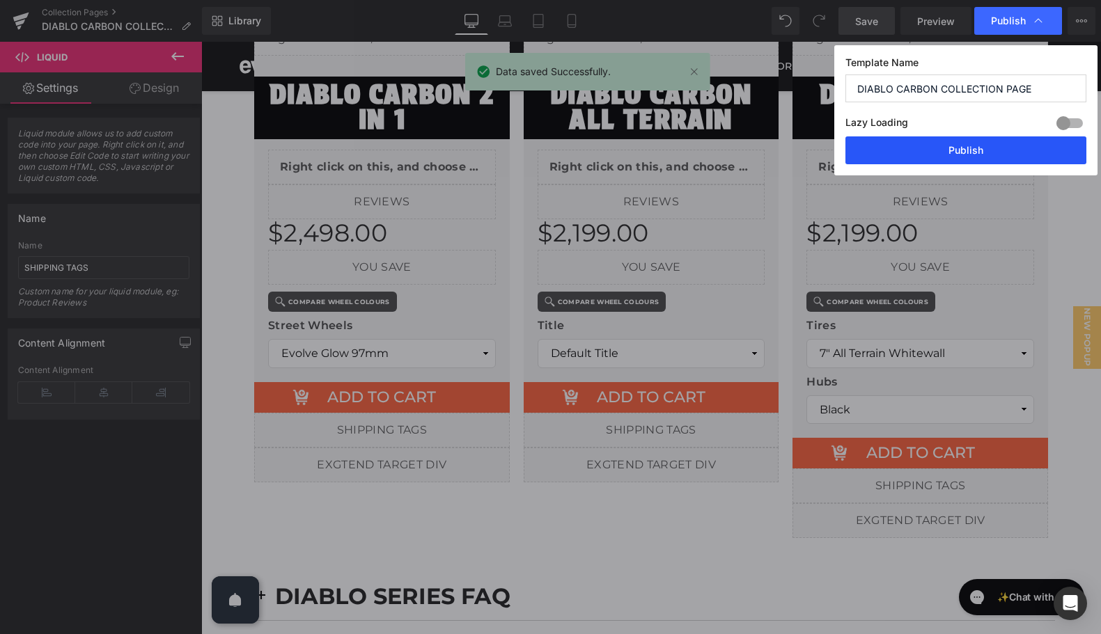
click at [981, 150] on button "Publish" at bounding box center [965, 150] width 241 height 28
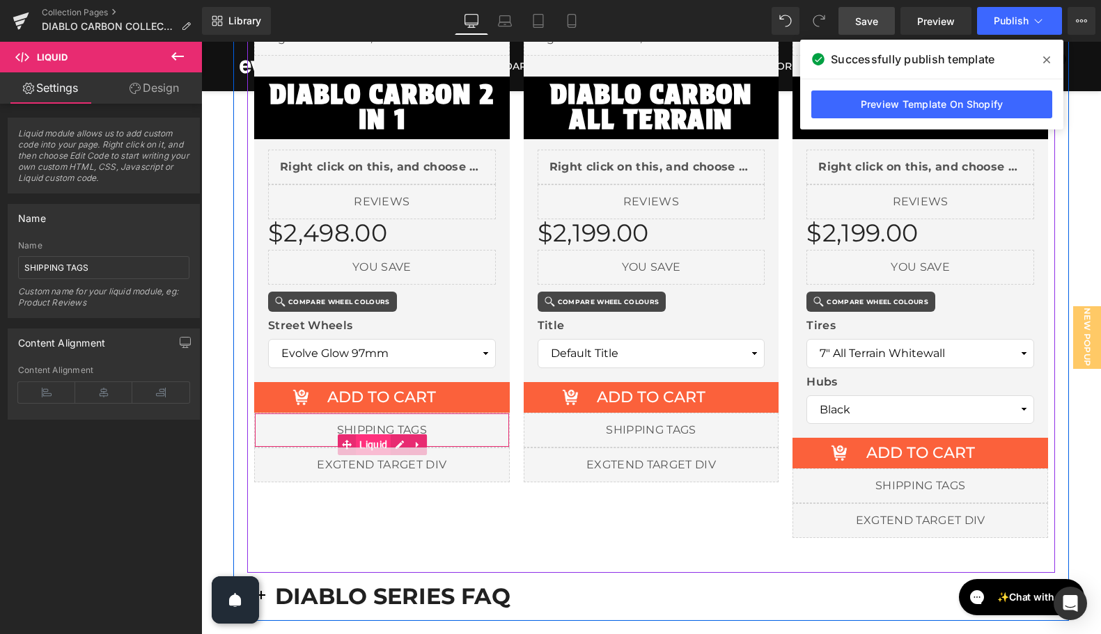
click at [377, 438] on span "Liquid" at bounding box center [373, 445] width 35 height 21
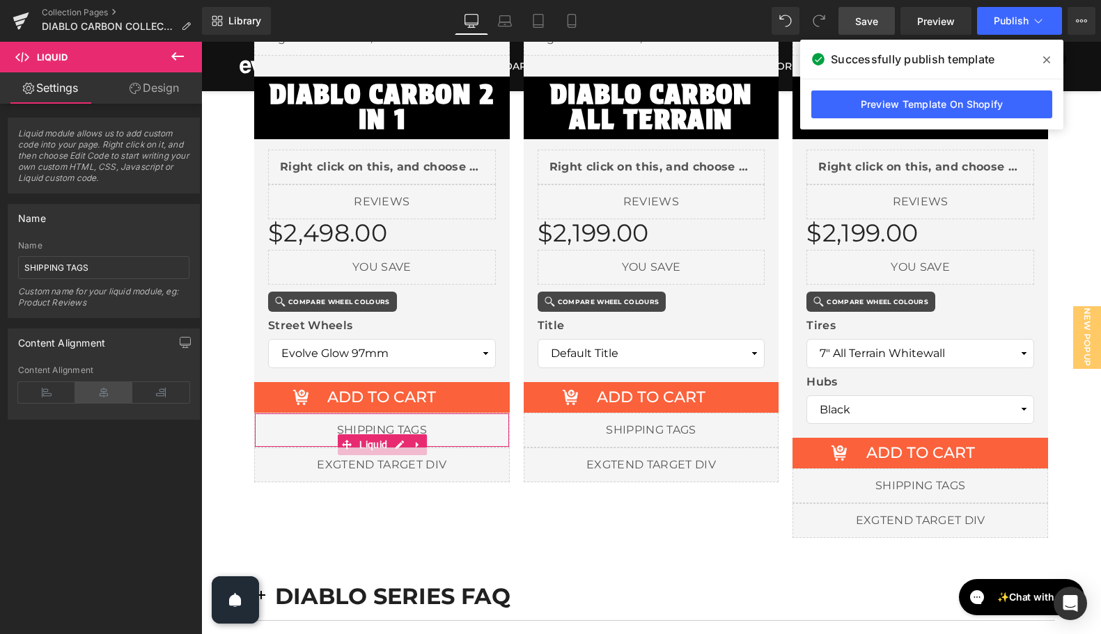
click at [92, 393] on icon at bounding box center [103, 392] width 57 height 21
click at [153, 87] on link "Design" at bounding box center [154, 87] width 101 height 31
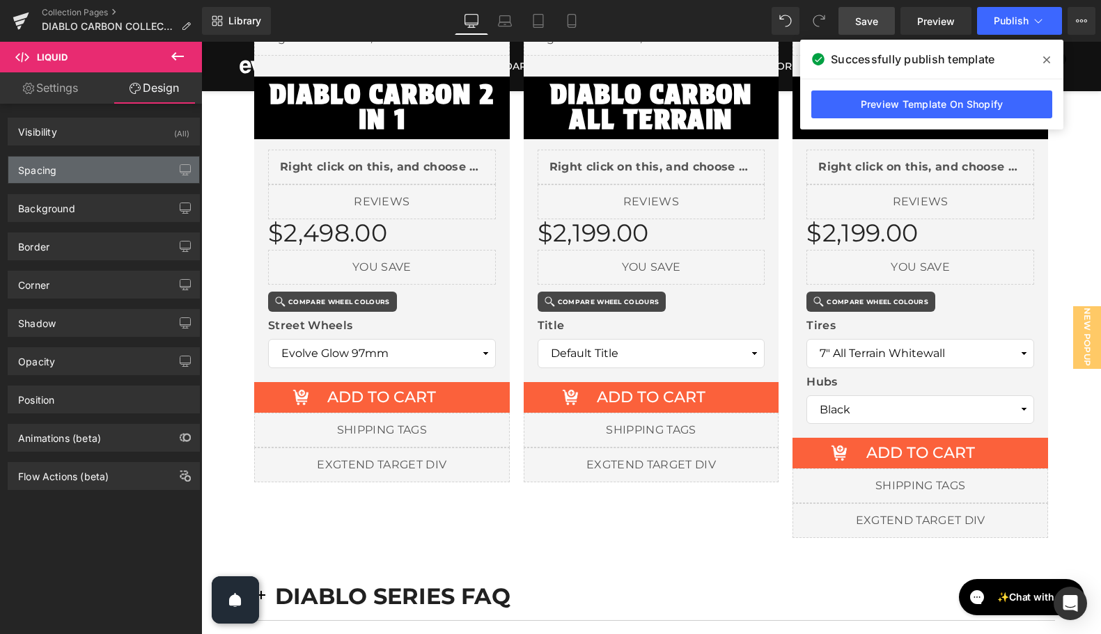
click at [95, 164] on div "Spacing" at bounding box center [103, 170] width 191 height 26
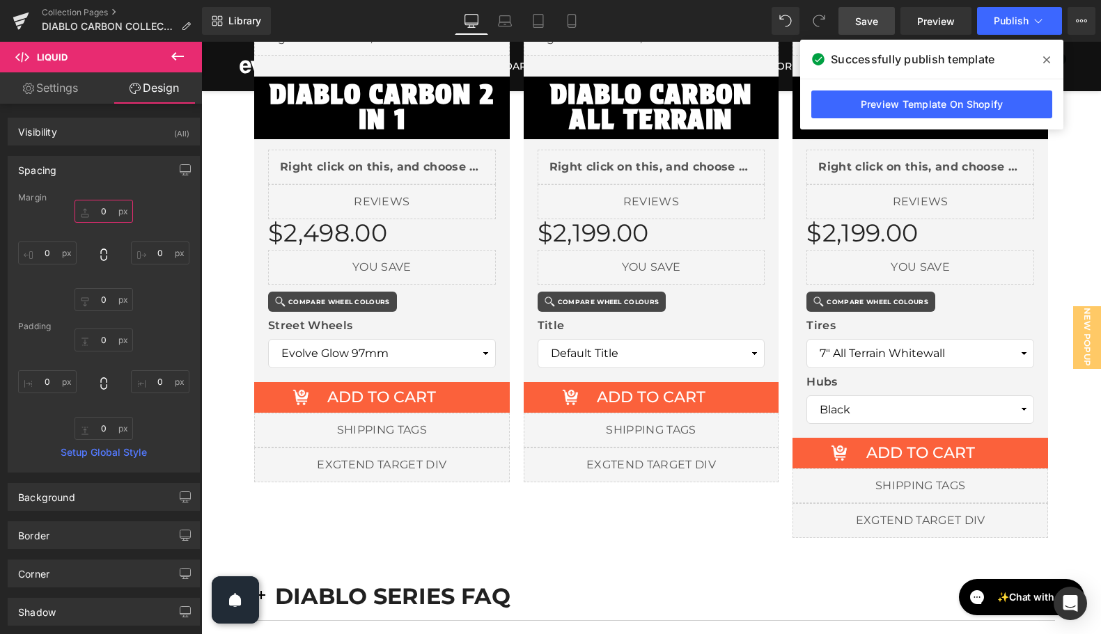
click at [99, 213] on input "0" at bounding box center [104, 211] width 58 height 23
click at [104, 345] on input "0" at bounding box center [104, 340] width 58 height 23
type input "5"
click at [879, 14] on link "Save" at bounding box center [866, 21] width 56 height 28
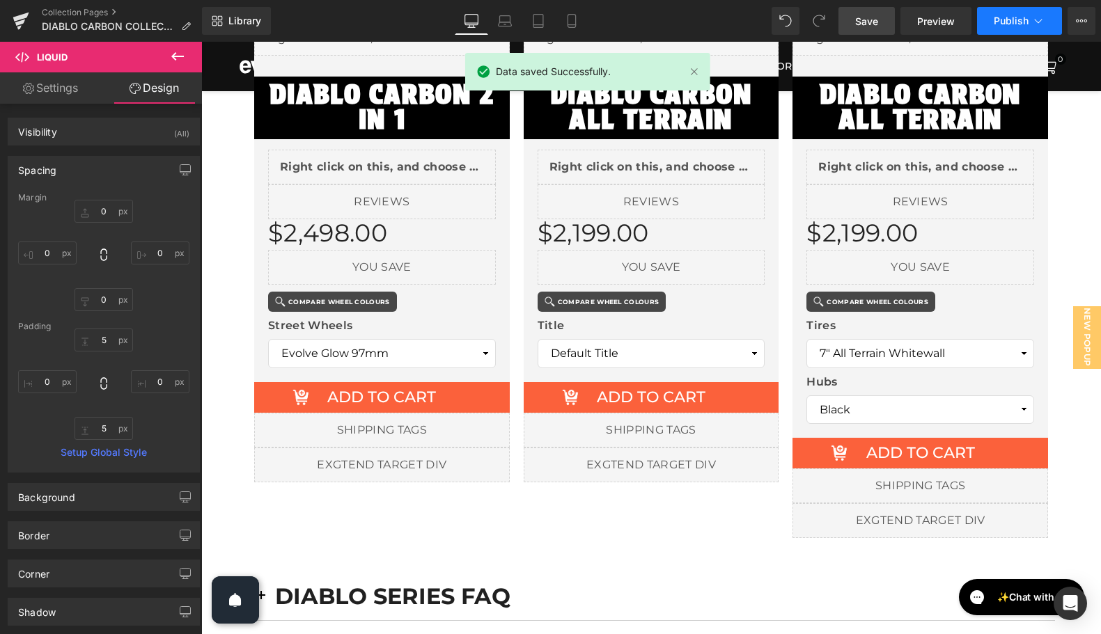
click at [1000, 24] on span "Publish" at bounding box center [1011, 20] width 35 height 11
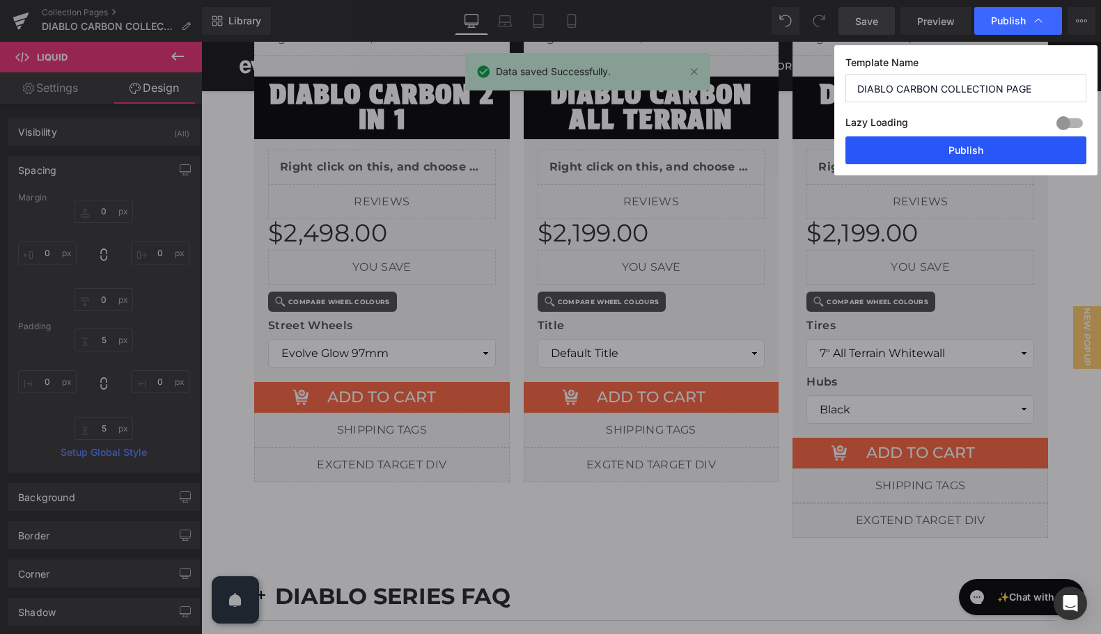
click at [984, 148] on button "Publish" at bounding box center [965, 150] width 241 height 28
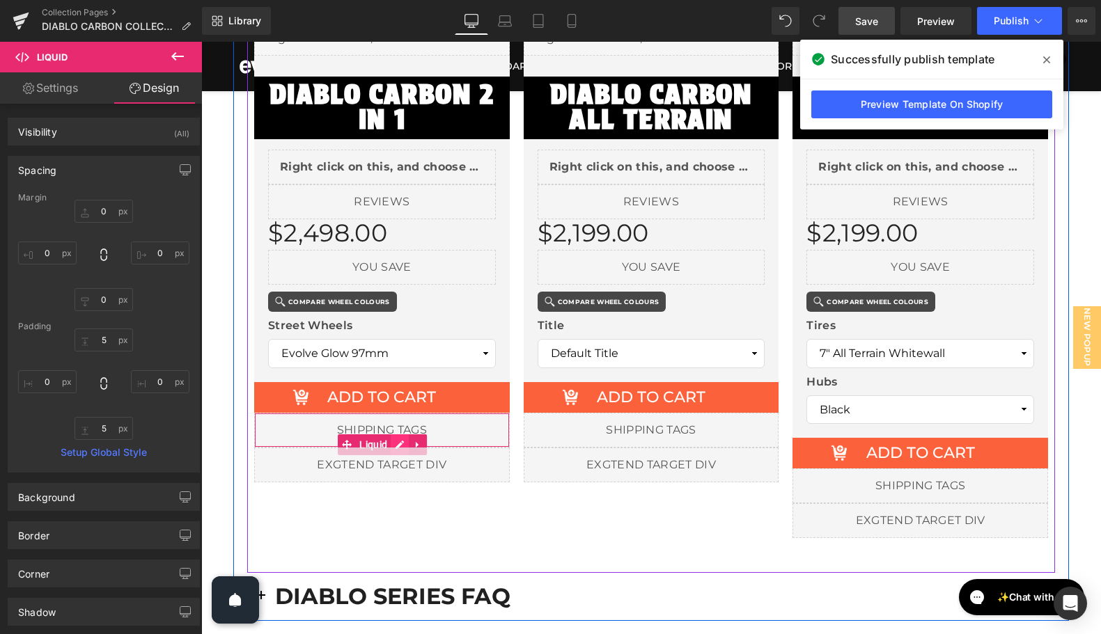
click at [399, 437] on link at bounding box center [400, 445] width 18 height 21
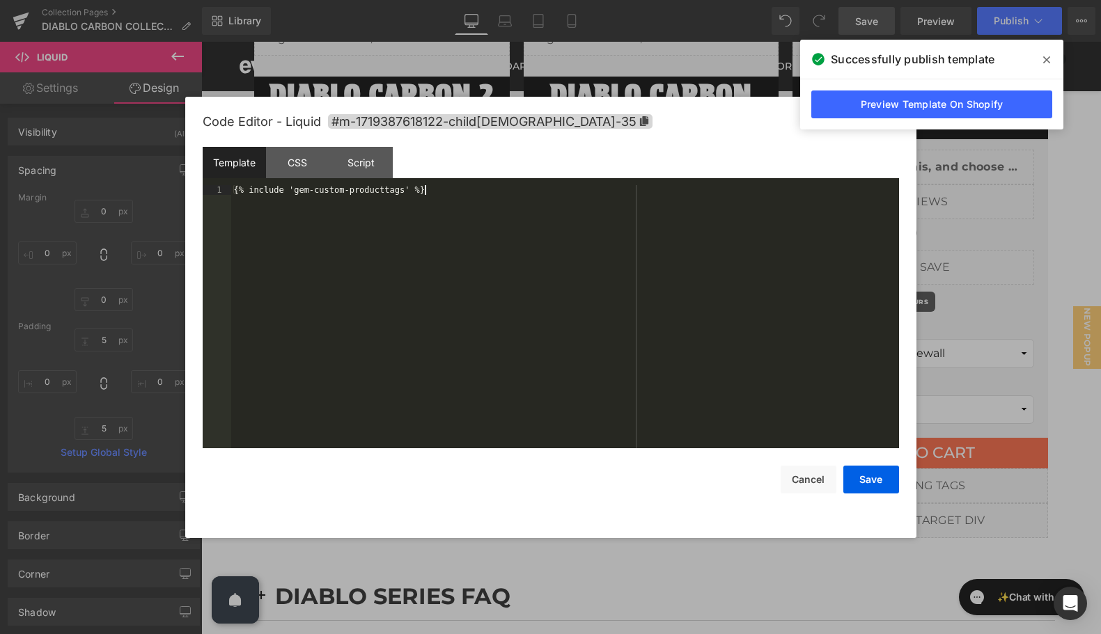
click at [343, 199] on div "{% include 'gem-custom-producttags' %}" at bounding box center [565, 326] width 668 height 283
click at [811, 486] on button "Cancel" at bounding box center [809, 480] width 56 height 28
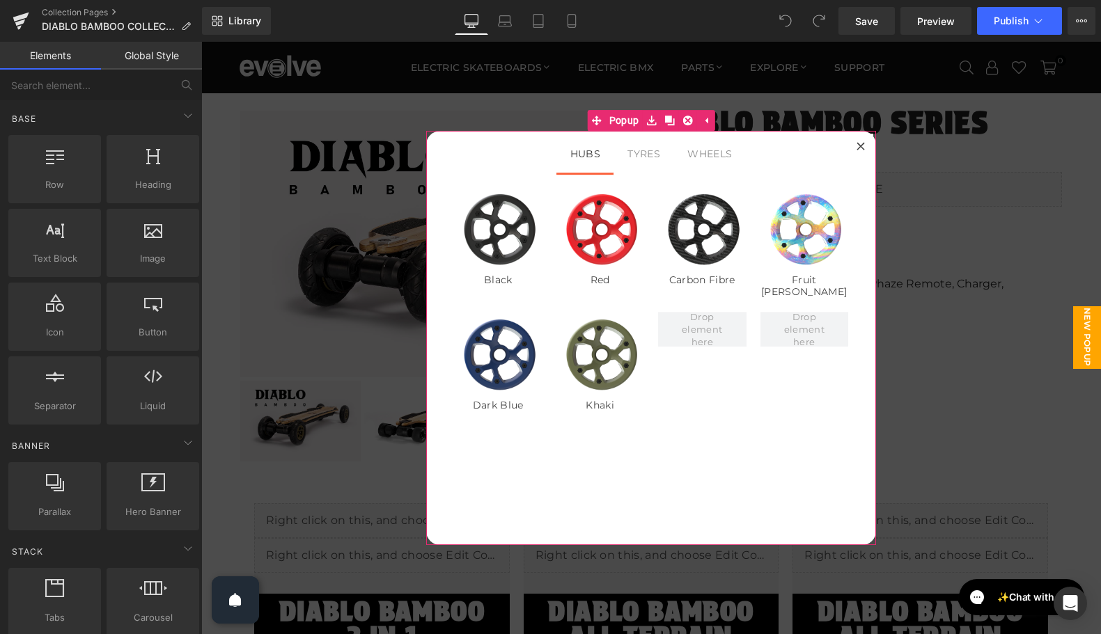
click at [859, 145] on icon at bounding box center [860, 146] width 8 height 8
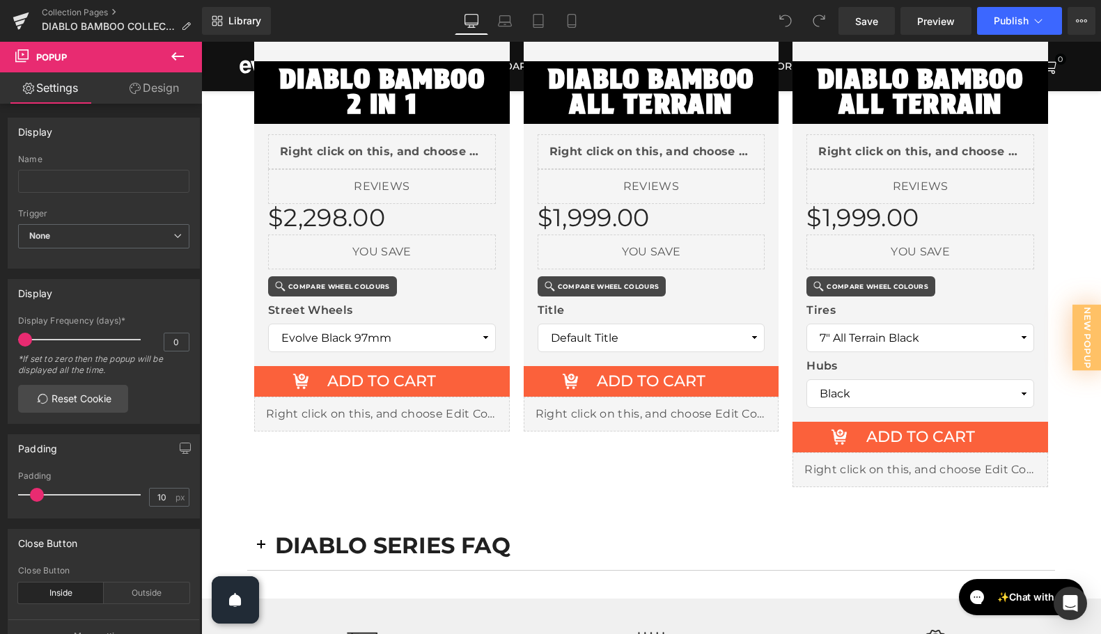
scroll to position [556, 0]
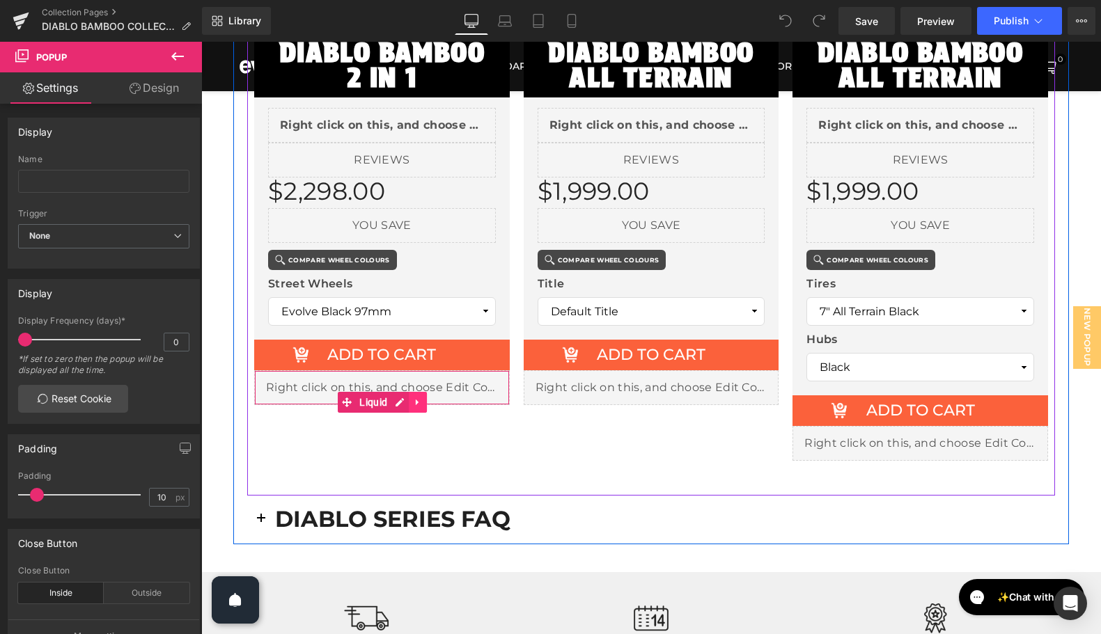
click at [414, 400] on icon at bounding box center [418, 402] width 10 height 10
click at [405, 400] on icon at bounding box center [409, 403] width 10 height 10
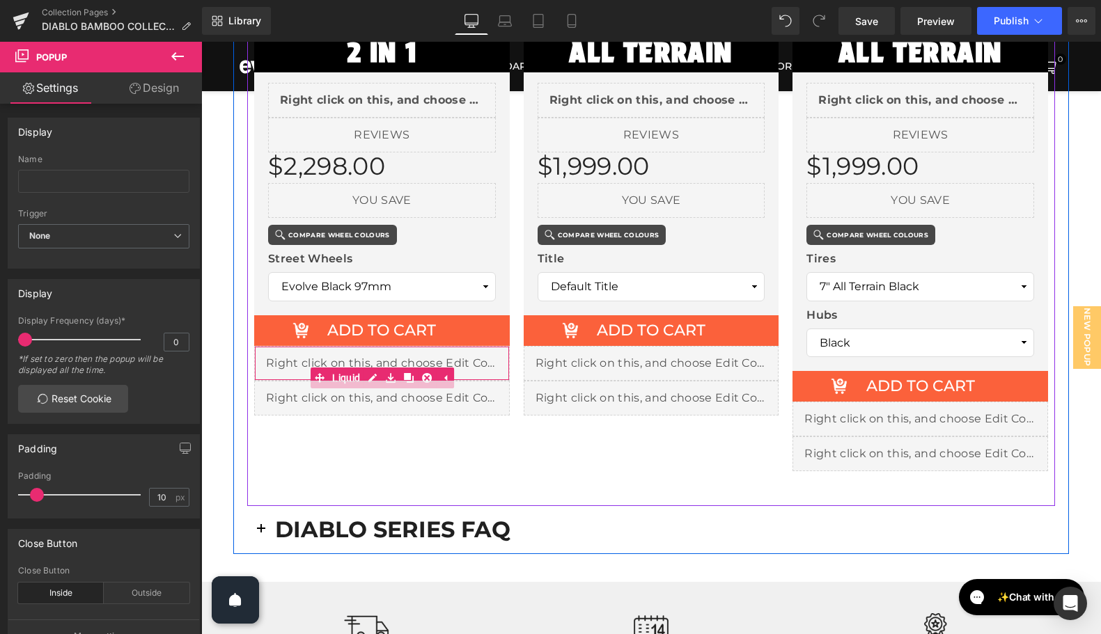
click at [375, 361] on div "Liquid" at bounding box center [382, 363] width 256 height 35
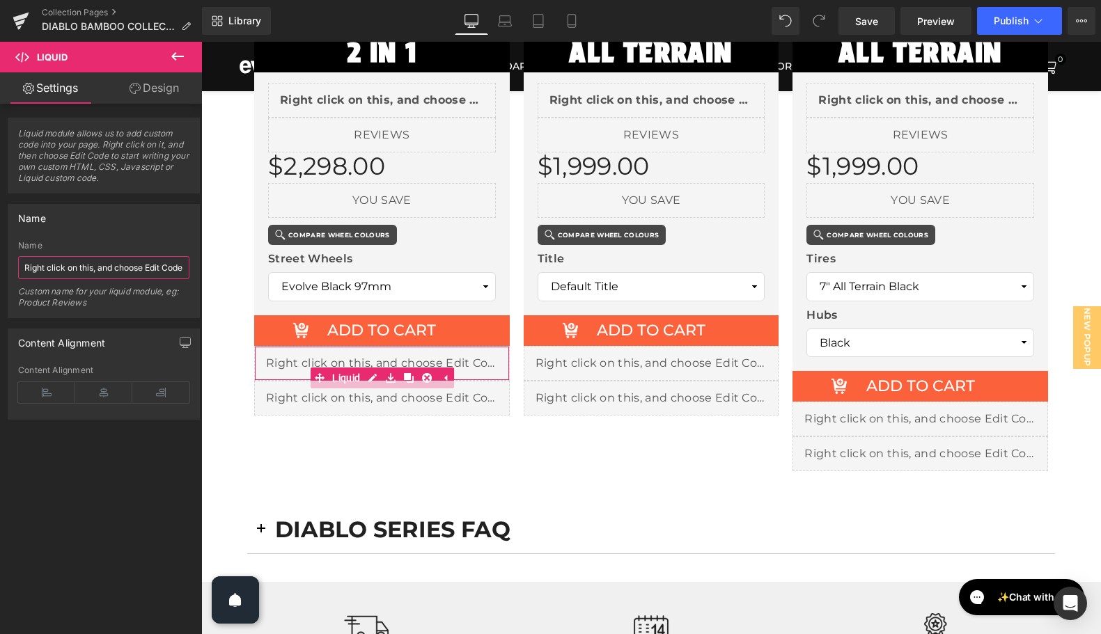
click at [84, 265] on input "Right click on this, and choose Edit Code." at bounding box center [103, 267] width 171 height 23
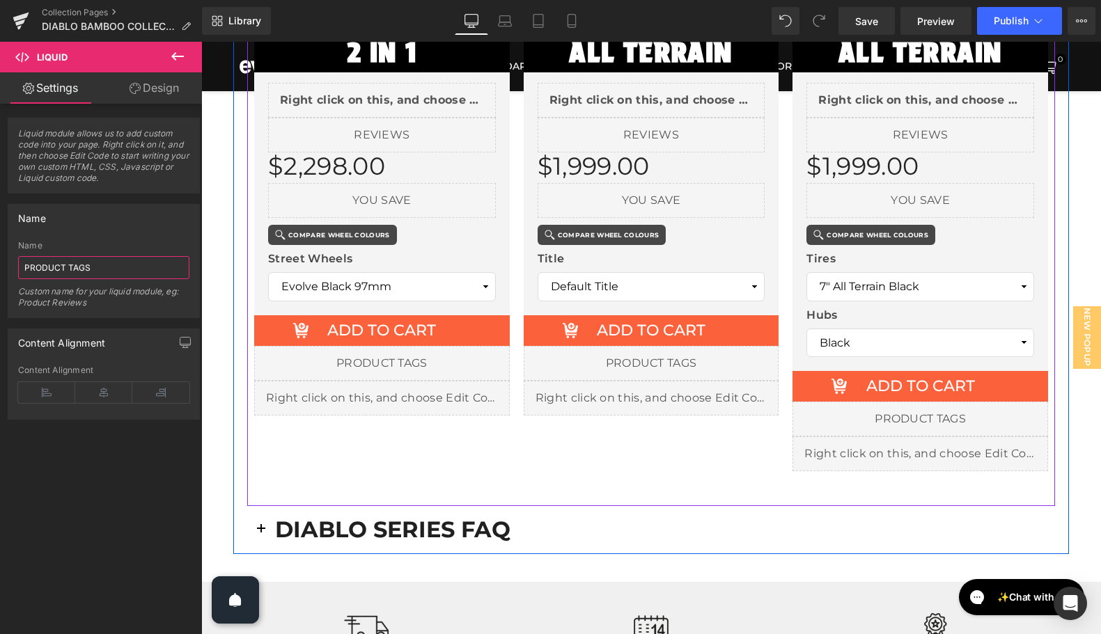
click at [398, 412] on icon at bounding box center [397, 413] width 8 height 8
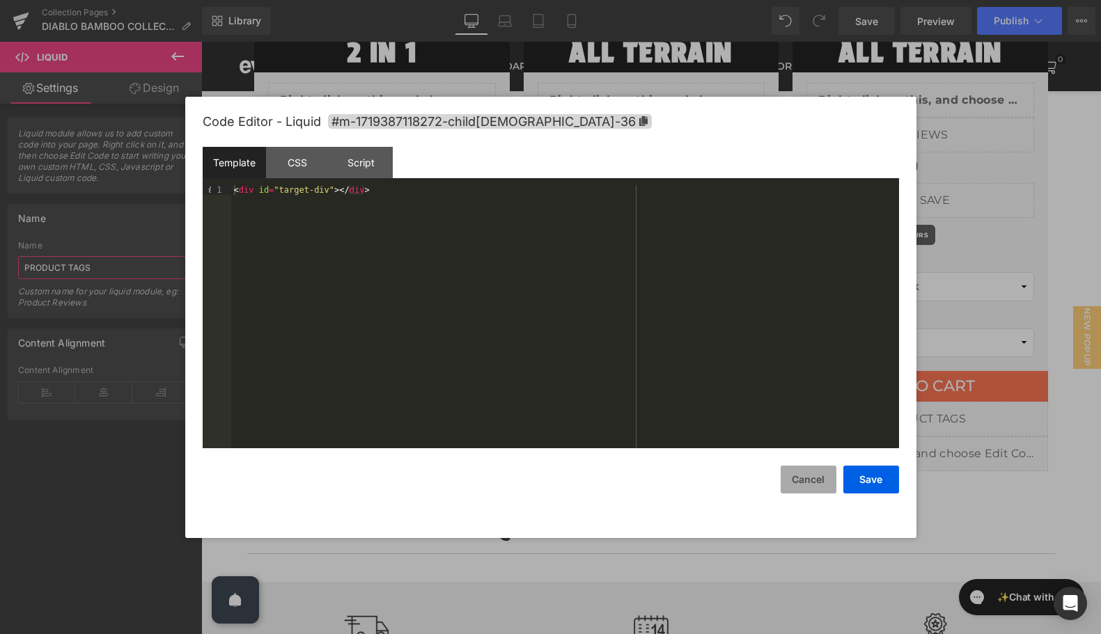
type input "PRODUCT TAGS"
click at [810, 487] on button "Cancel" at bounding box center [809, 480] width 56 height 28
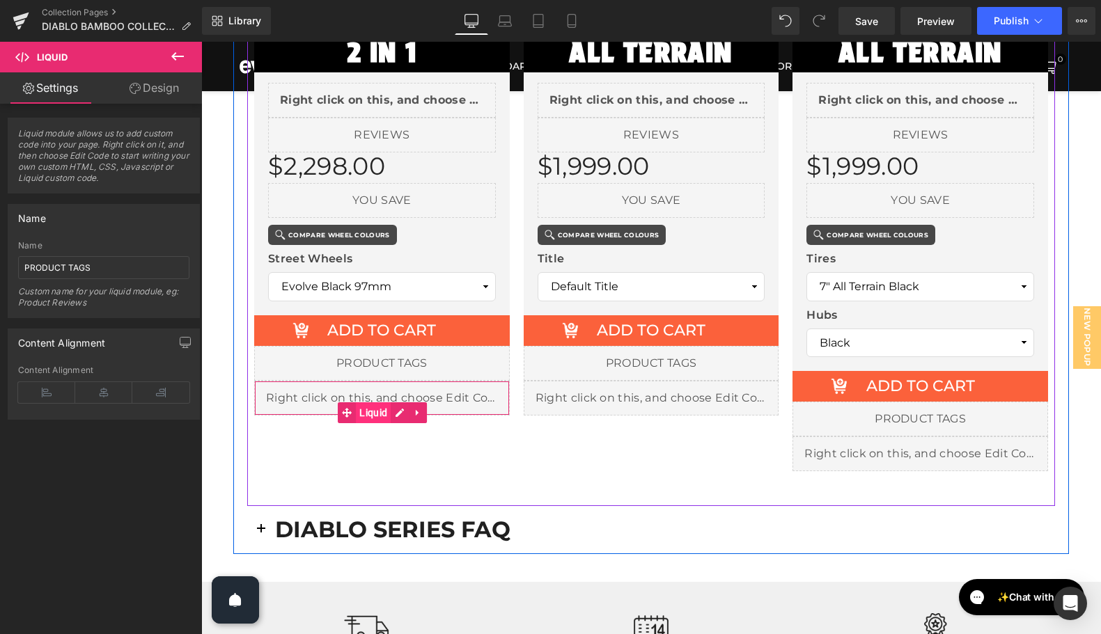
click at [382, 407] on span "Liquid" at bounding box center [373, 412] width 35 height 21
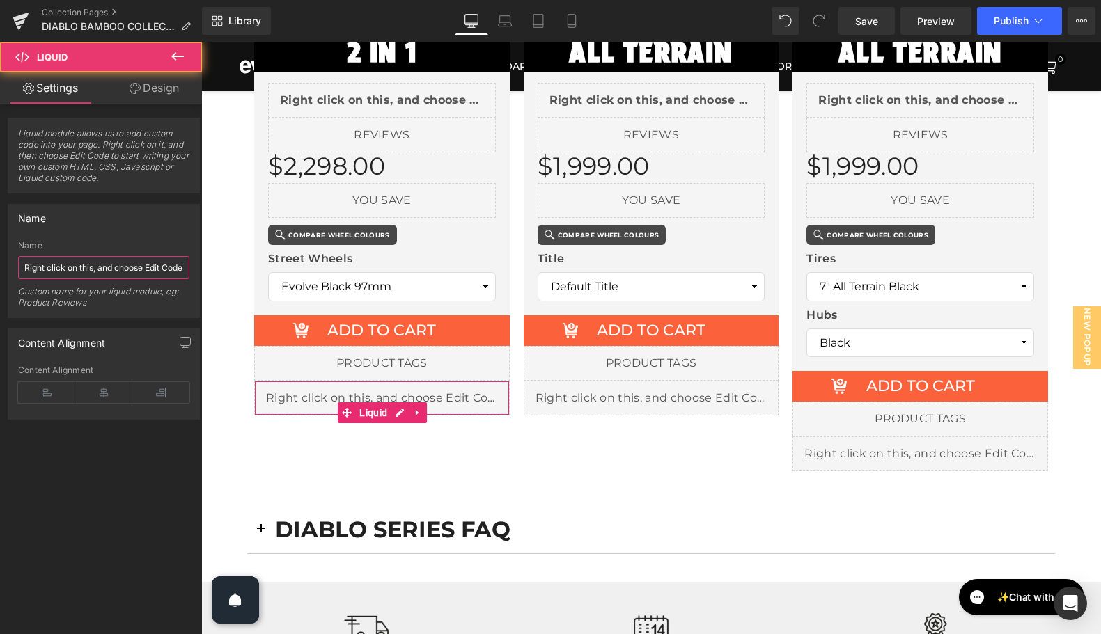
click at [72, 267] on input "Right click on this, and choose Edit Code." at bounding box center [103, 267] width 171 height 23
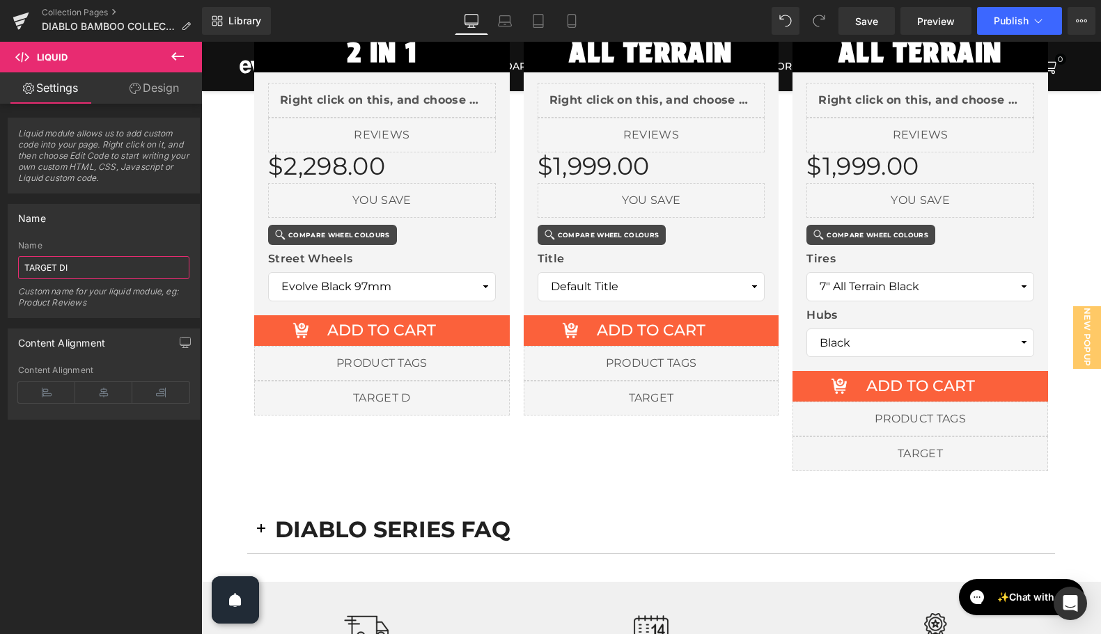
type input "TARGET DIV"
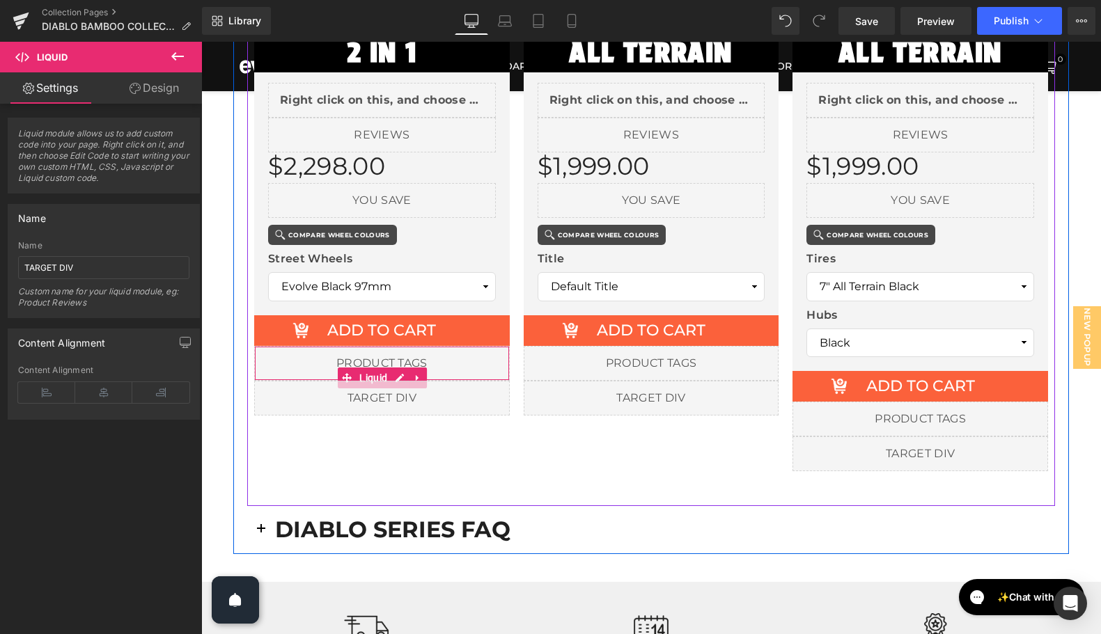
click at [378, 364] on div "Liquid" at bounding box center [382, 363] width 256 height 35
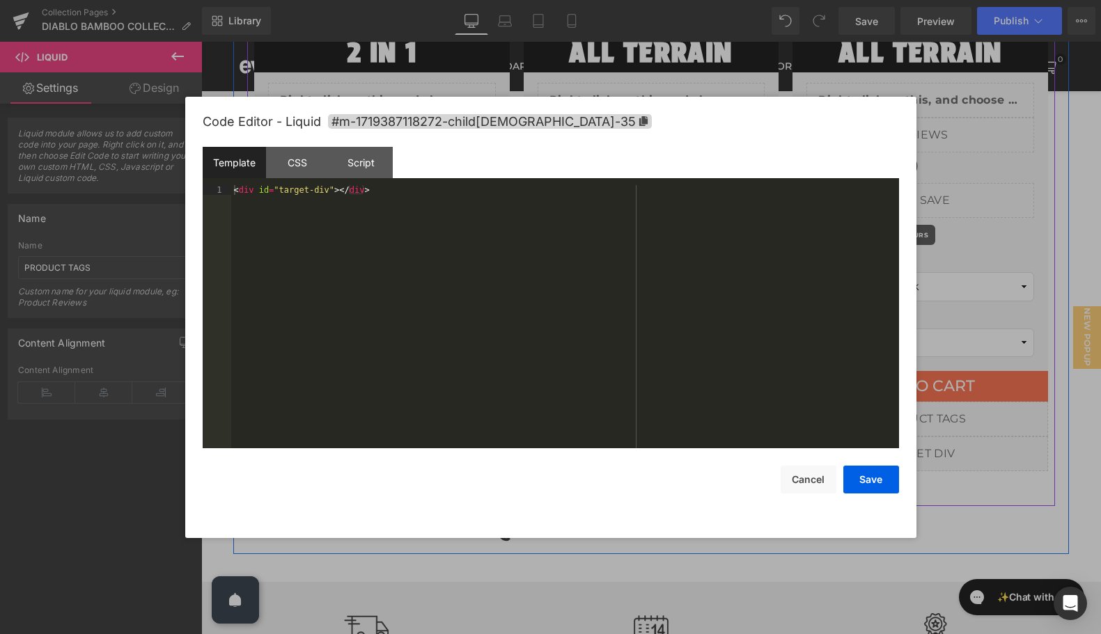
click at [398, 374] on icon at bounding box center [400, 378] width 10 height 10
click at [306, 239] on div "< div id = "target-div" > </ div >" at bounding box center [565, 326] width 668 height 283
click at [861, 485] on button "Save" at bounding box center [871, 480] width 56 height 28
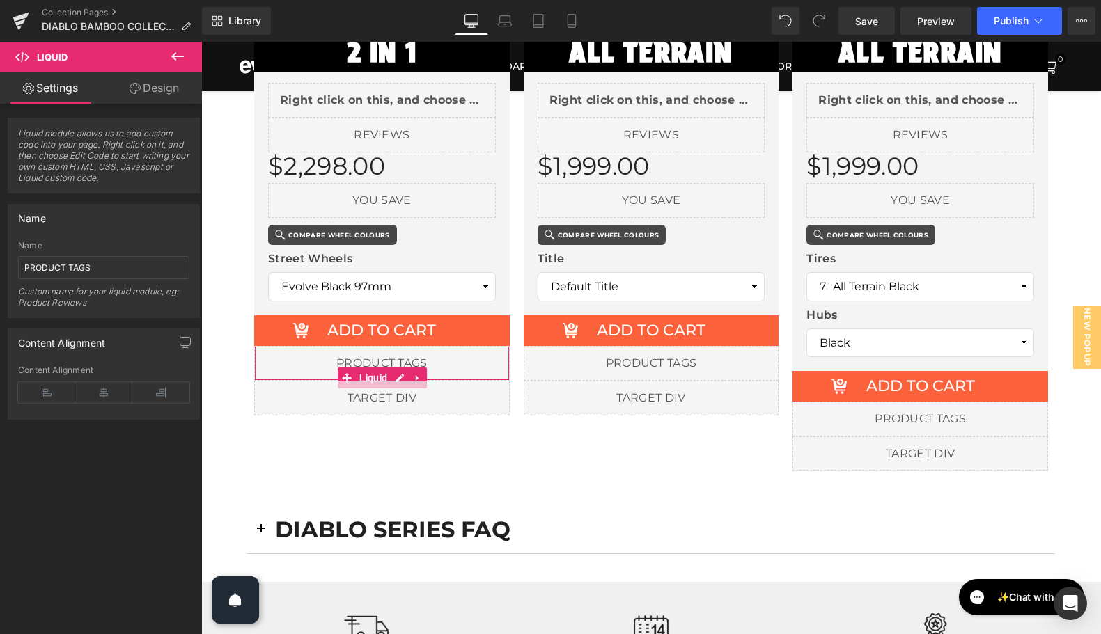
click at [150, 89] on link "Design" at bounding box center [154, 87] width 101 height 31
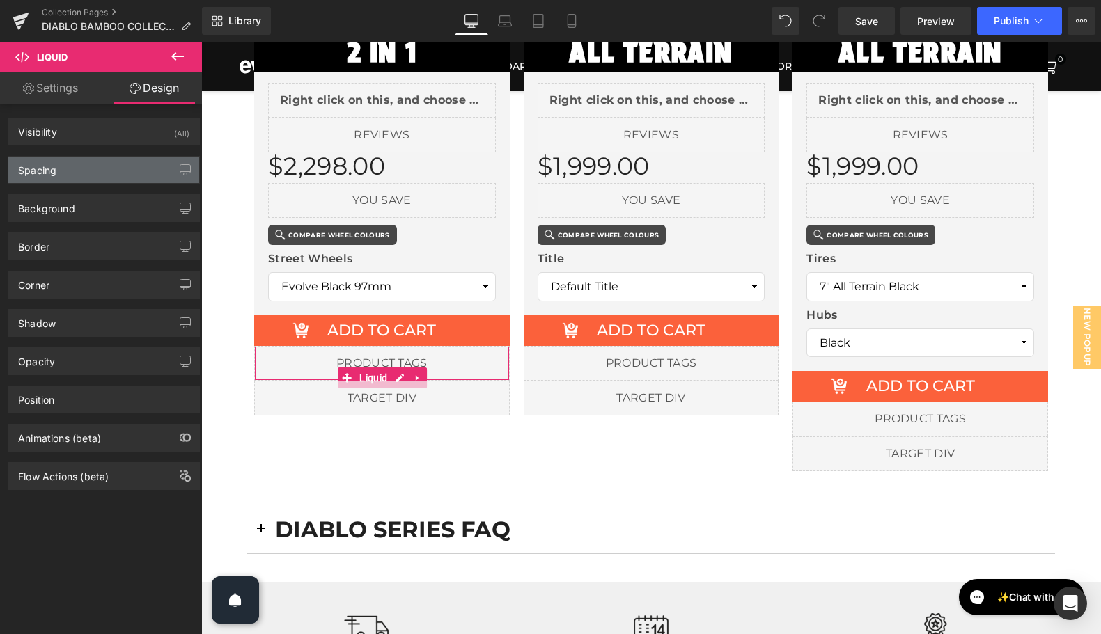
click at [91, 178] on div "Spacing" at bounding box center [103, 170] width 191 height 26
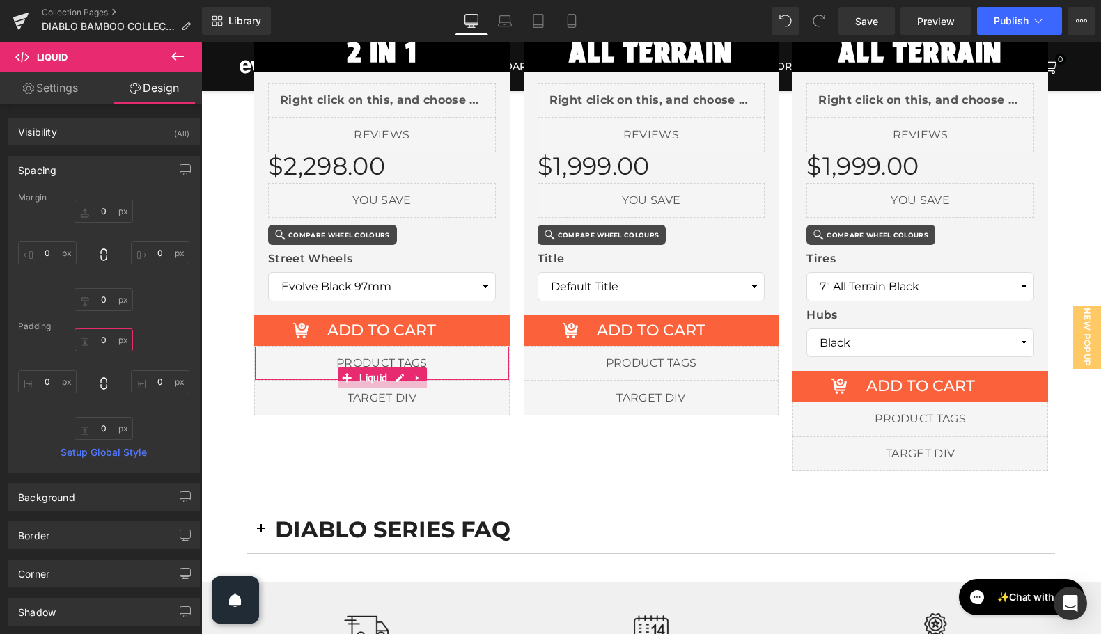
click at [100, 336] on input "0" at bounding box center [104, 340] width 58 height 23
type input "5"
click at [868, 26] on span "Save" at bounding box center [866, 21] width 23 height 15
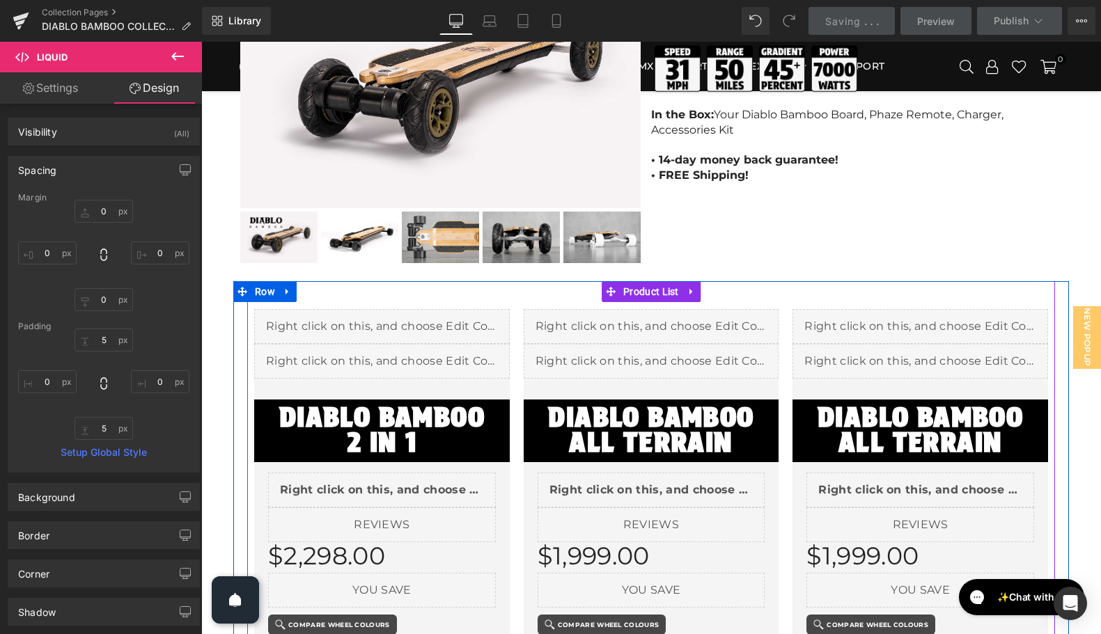
scroll to position [0, 0]
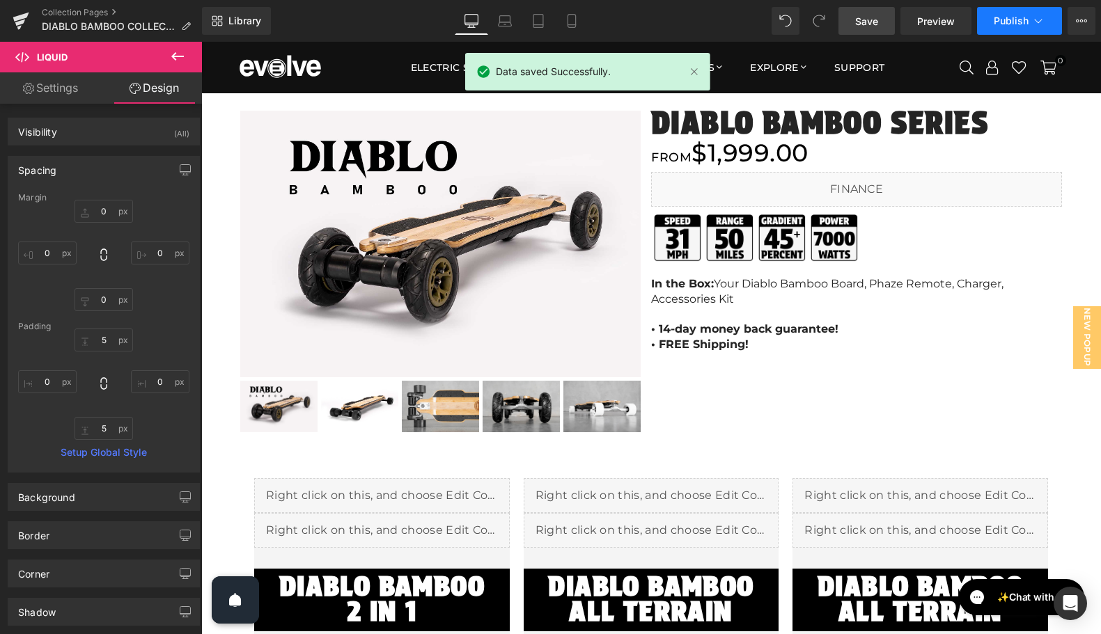
click at [1022, 22] on span "Publish" at bounding box center [1011, 20] width 35 height 11
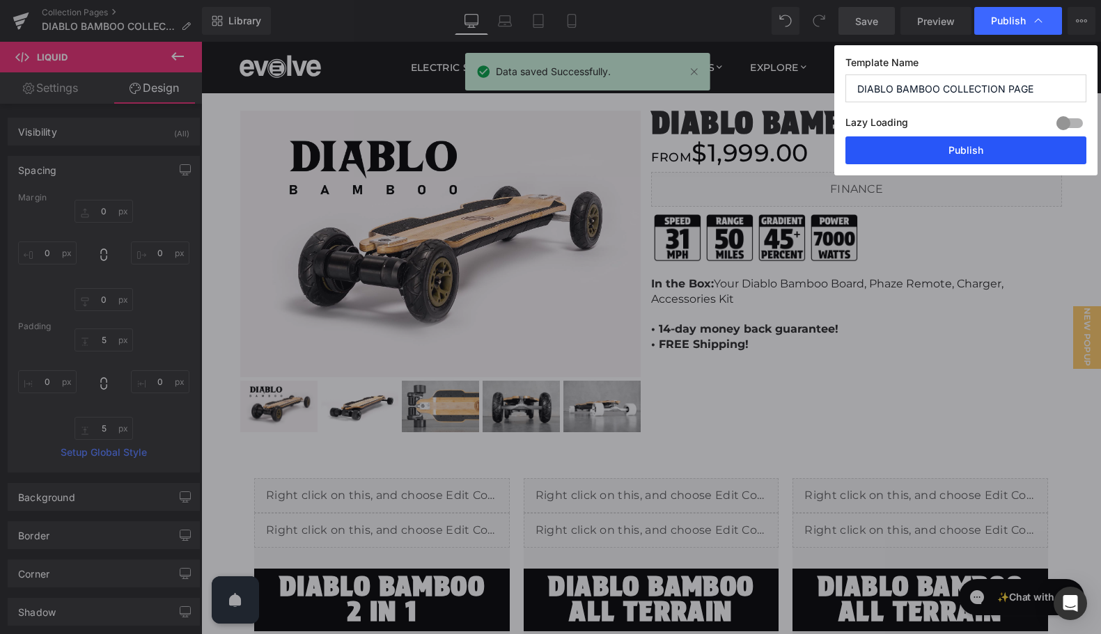
click at [977, 150] on button "Publish" at bounding box center [965, 150] width 241 height 28
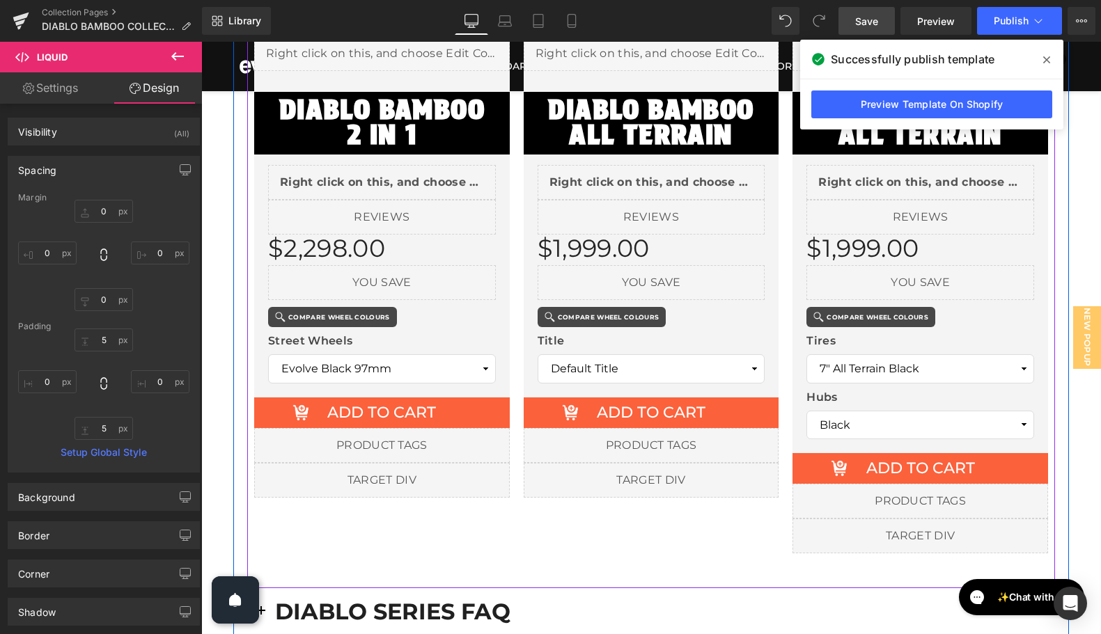
scroll to position [599, 0]
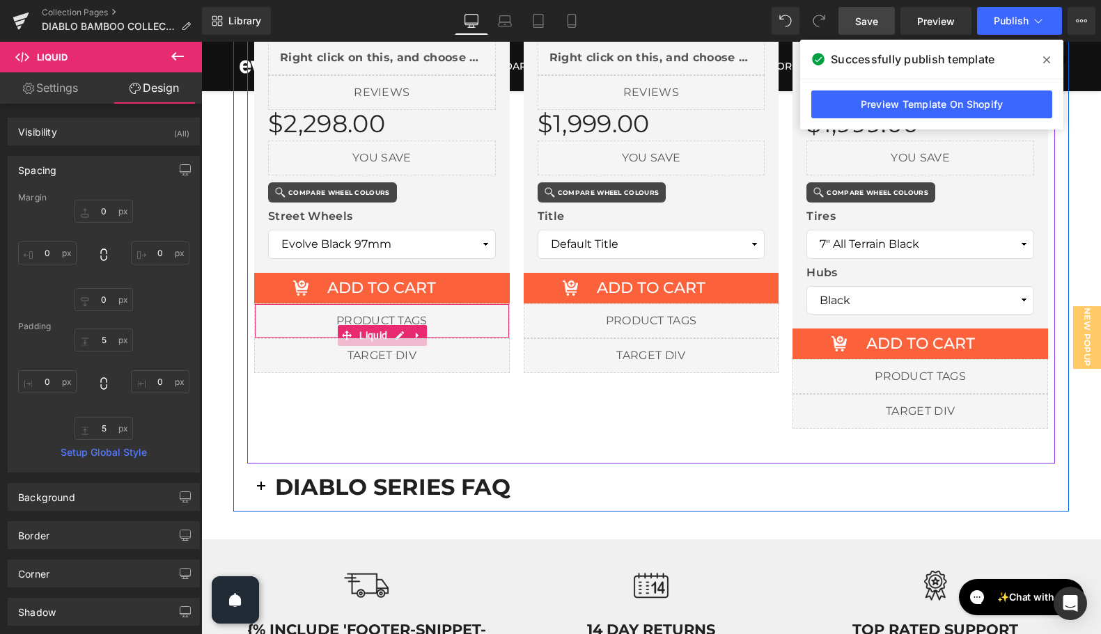
click at [379, 322] on div "Liquid" at bounding box center [382, 321] width 256 height 35
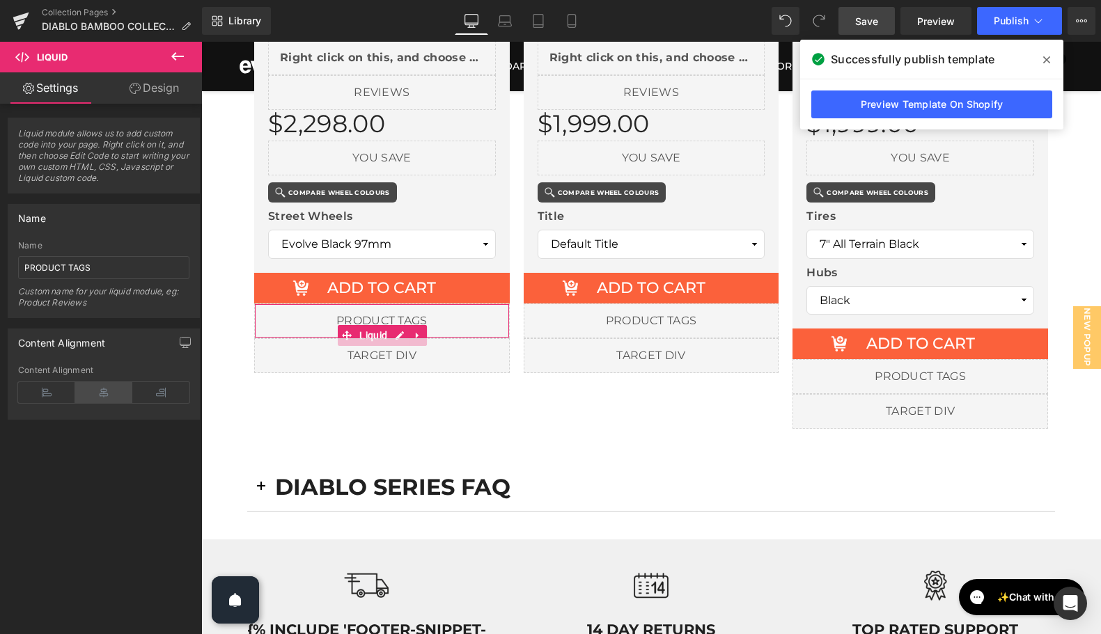
click at [95, 393] on icon at bounding box center [103, 392] width 57 height 21
click at [869, 18] on span "Save" at bounding box center [866, 21] width 23 height 15
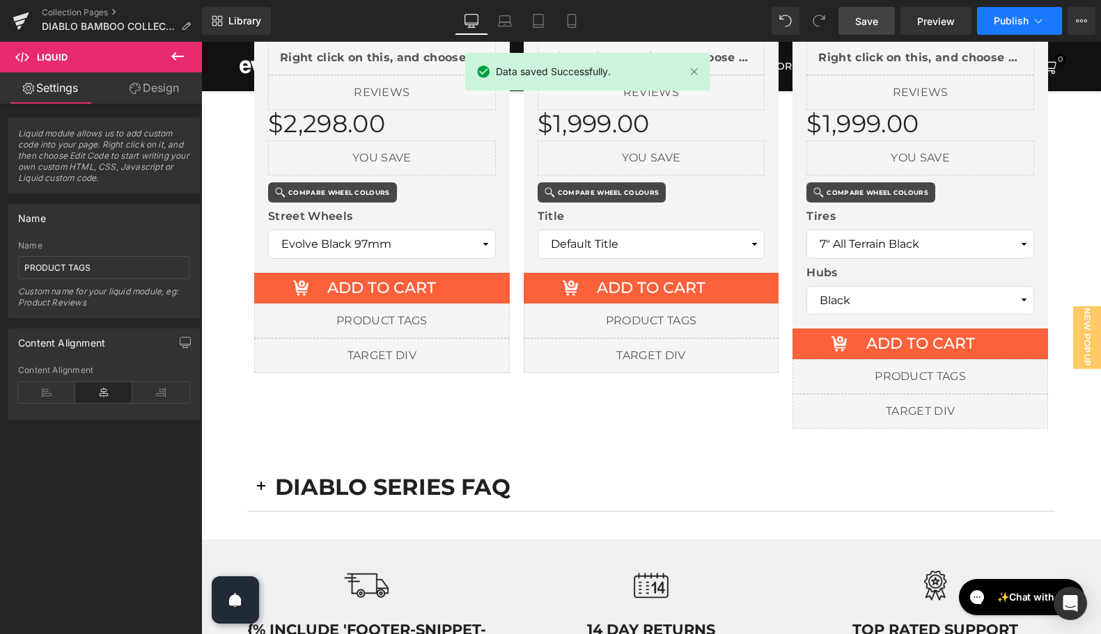
click at [1008, 21] on span "Publish" at bounding box center [1011, 20] width 35 height 11
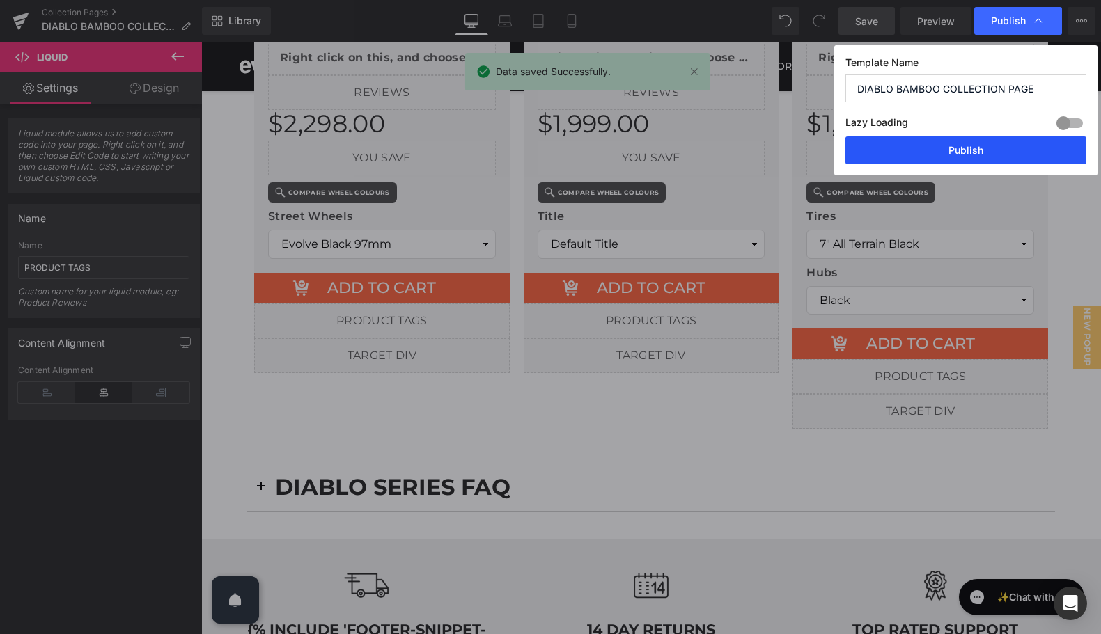
click at [983, 152] on button "Publish" at bounding box center [965, 150] width 241 height 28
